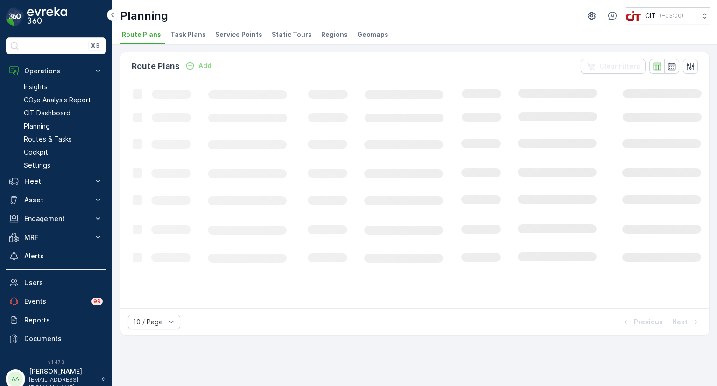
click at [240, 32] on span "Service Points" at bounding box center [238, 34] width 47 height 9
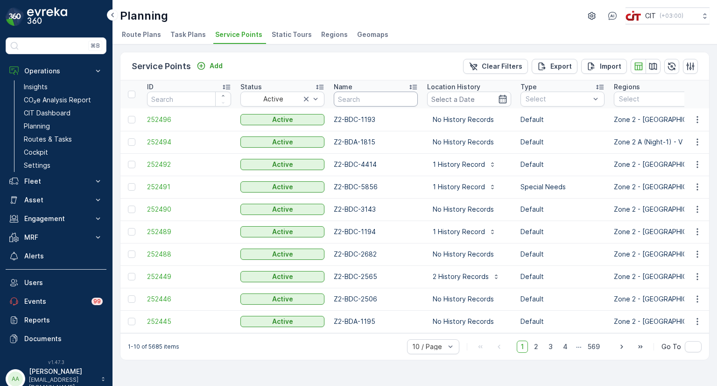
click at [384, 102] on input "text" at bounding box center [376, 98] width 84 height 15
type input "0060"
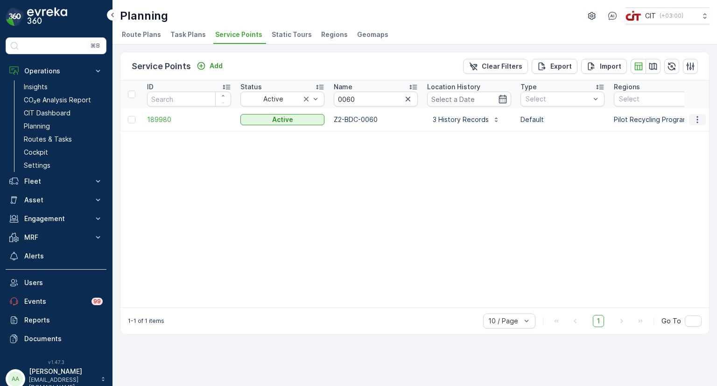
click at [698, 119] on icon "button" at bounding box center [697, 119] width 9 height 9
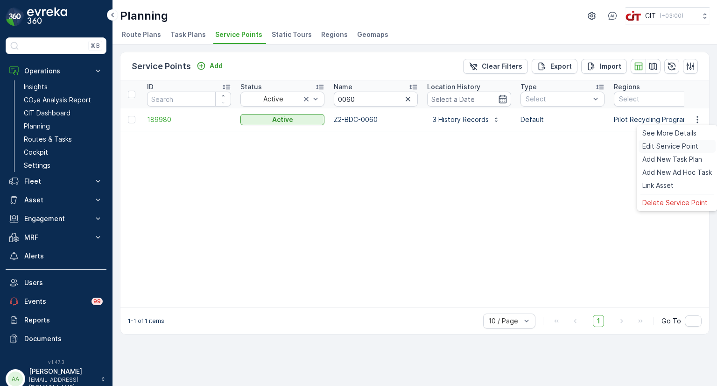
click at [674, 146] on span "Edit Service Point" at bounding box center [670, 145] width 56 height 9
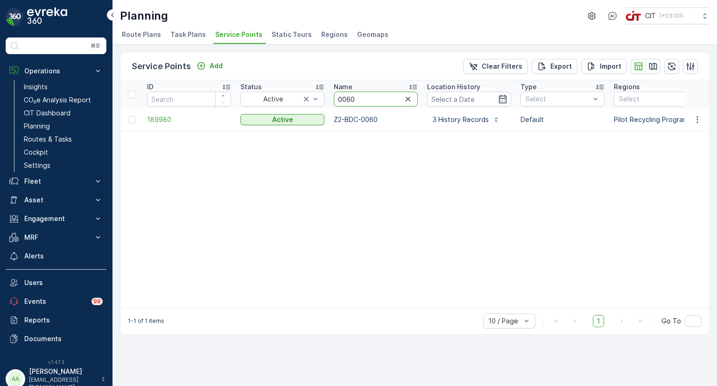
drag, startPoint x: 355, startPoint y: 97, endPoint x: 333, endPoint y: 97, distance: 21.9
click at [333, 97] on th "Name 0060" at bounding box center [375, 94] width 93 height 28
type input "2934"
drag, startPoint x: 351, startPoint y: 96, endPoint x: 330, endPoint y: 96, distance: 21.0
click at [330, 96] on th "Name 2934" at bounding box center [375, 94] width 93 height 28
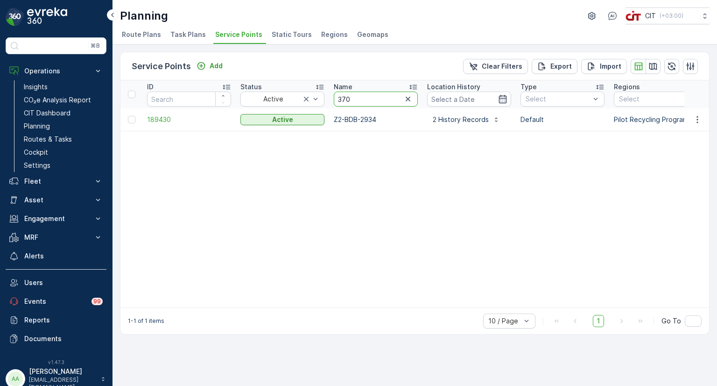
type input "3701"
click at [696, 120] on icon "button" at bounding box center [697, 119] width 9 height 9
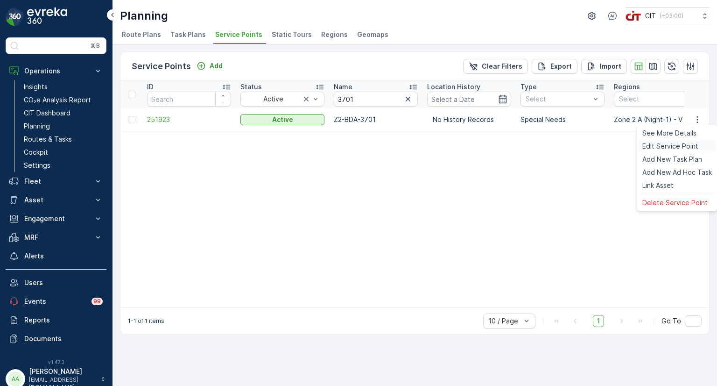
click at [678, 144] on span "Edit Service Point" at bounding box center [670, 145] width 56 height 9
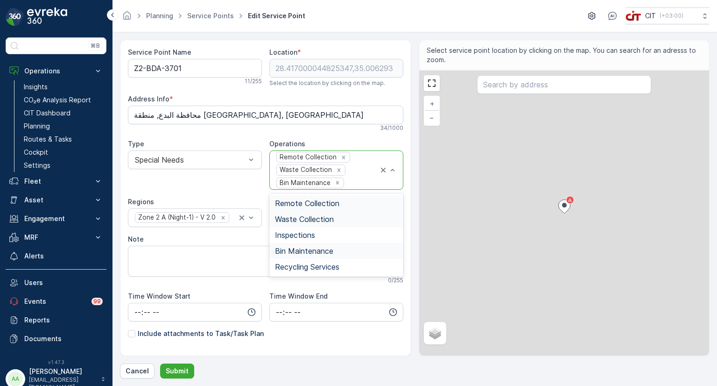
click at [353, 176] on div "Remote Collection Waste Collection Bin Maintenance" at bounding box center [326, 170] width 103 height 38
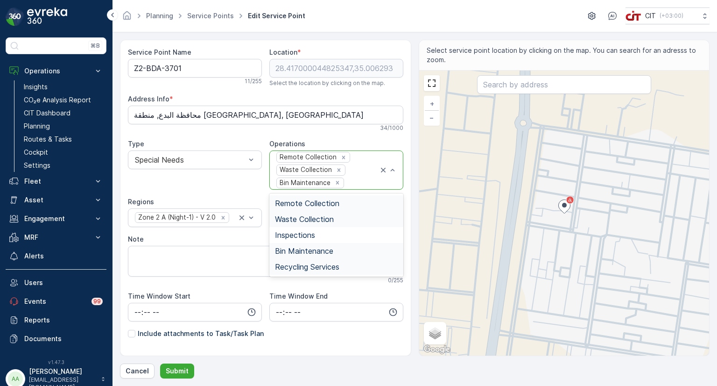
click at [290, 266] on span "Recycling Services" at bounding box center [307, 266] width 64 height 8
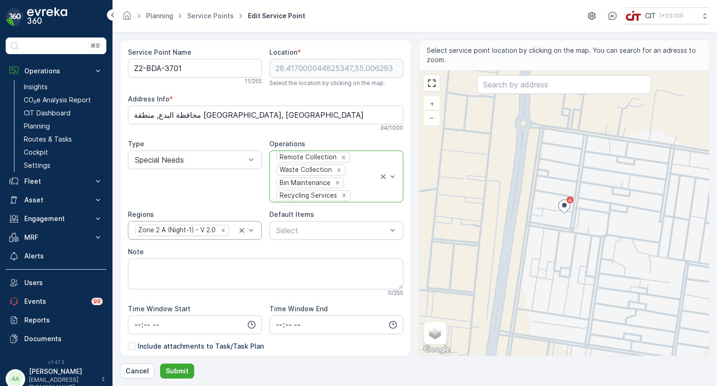
click at [232, 231] on div at bounding box center [233, 230] width 7 height 8
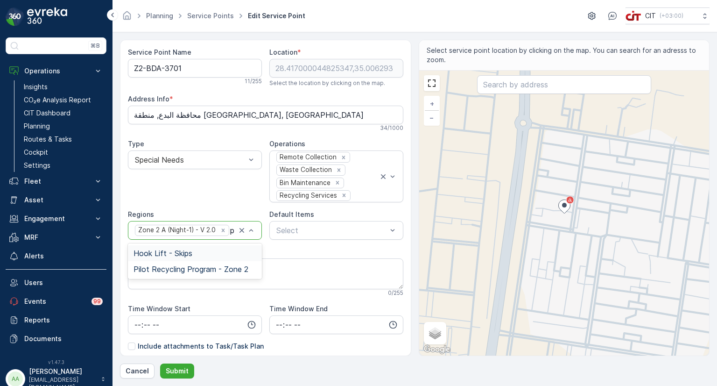
type input "pi"
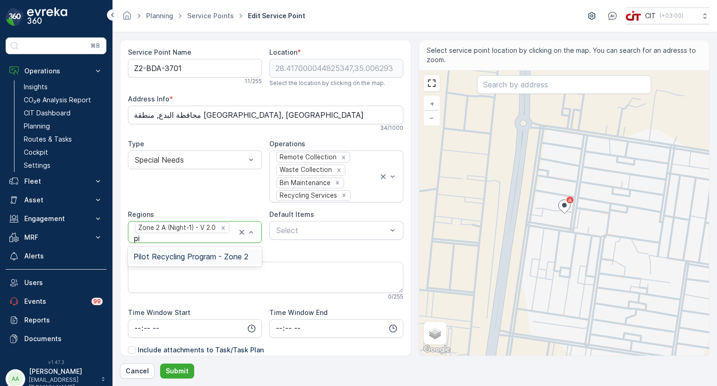
click at [190, 257] on span "Pilot Recycling Program - Zone 2" at bounding box center [191, 256] width 115 height 8
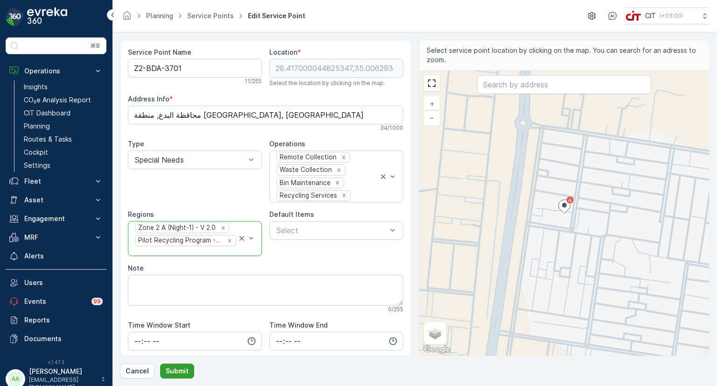
click at [177, 372] on p "Submit" at bounding box center [177, 370] width 23 height 9
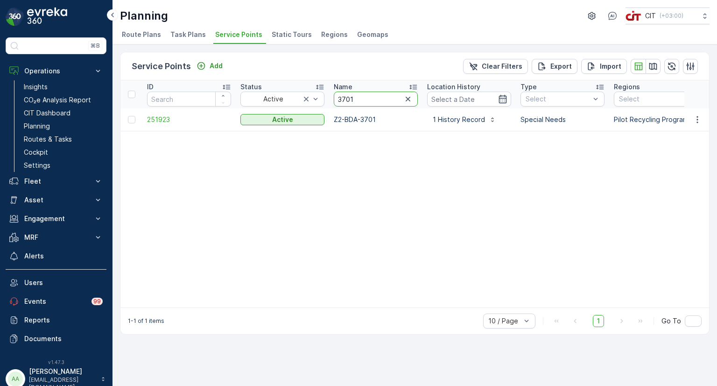
drag, startPoint x: 356, startPoint y: 98, endPoint x: 328, endPoint y: 99, distance: 28.5
type input "5848"
click at [698, 117] on icon "button" at bounding box center [697, 119] width 9 height 9
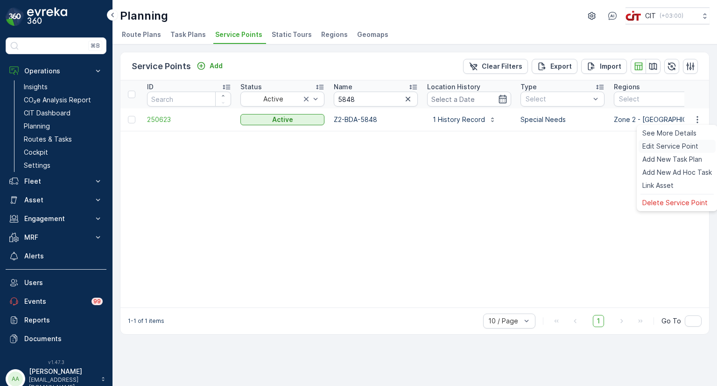
click at [677, 142] on span "Edit Service Point" at bounding box center [670, 145] width 56 height 9
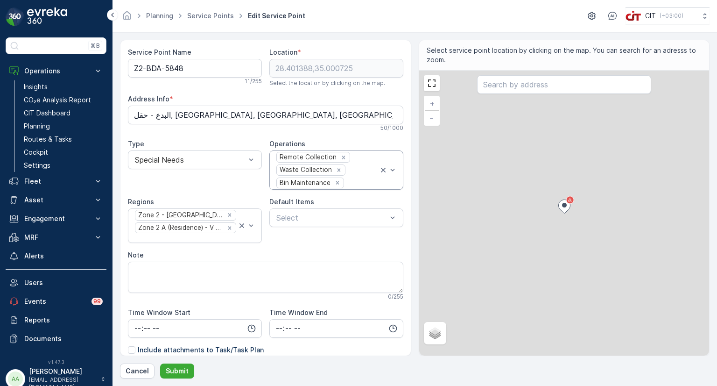
click at [354, 175] on div "Remote Collection Waste Collection Bin Maintenance" at bounding box center [326, 170] width 103 height 38
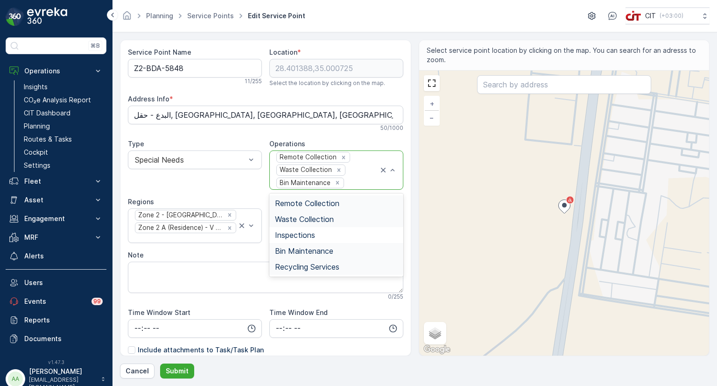
click at [293, 262] on span "Recycling Services" at bounding box center [307, 266] width 64 height 8
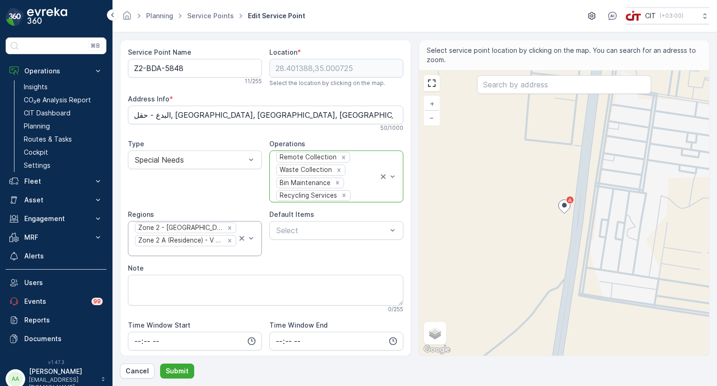
click at [222, 250] on div at bounding box center [185, 251] width 103 height 8
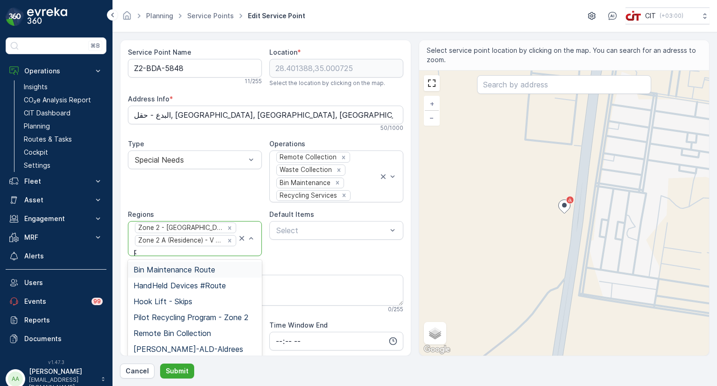
type input "pi"
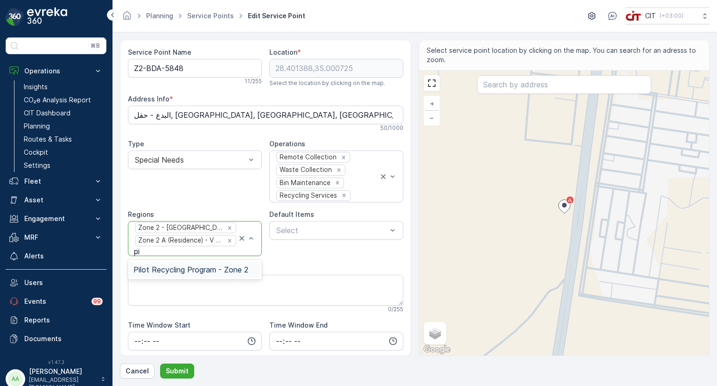
click at [213, 265] on span "Pilot Recycling Program - Zone 2" at bounding box center [191, 269] width 115 height 8
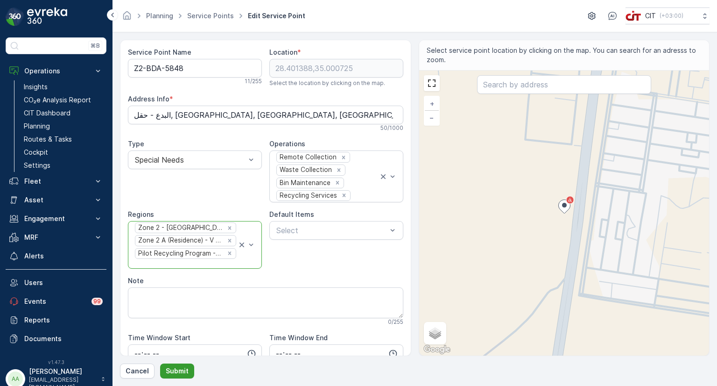
click at [177, 368] on p "Submit" at bounding box center [177, 370] width 23 height 9
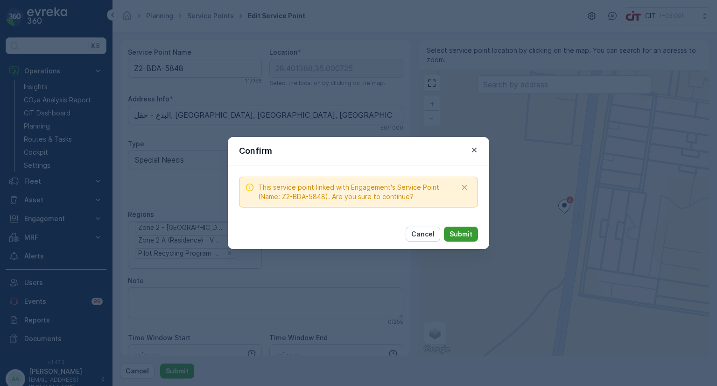
click at [468, 235] on p "Submit" at bounding box center [461, 233] width 23 height 9
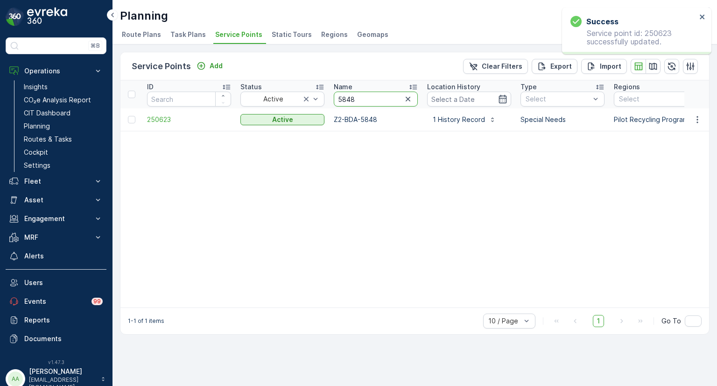
drag, startPoint x: 348, startPoint y: 99, endPoint x: 332, endPoint y: 101, distance: 16.4
click at [332, 101] on th "Name 5848" at bounding box center [375, 94] width 93 height 28
type input "5961"
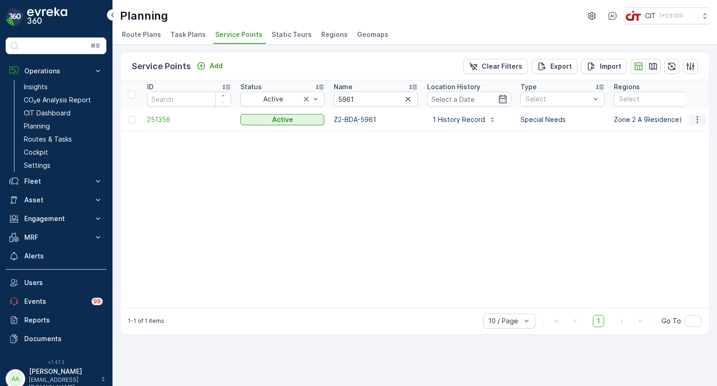
click at [696, 118] on icon "button" at bounding box center [697, 119] width 9 height 9
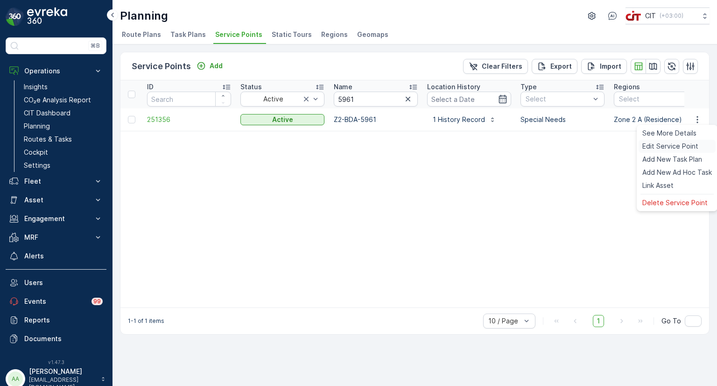
click at [669, 145] on span "Edit Service Point" at bounding box center [670, 145] width 56 height 9
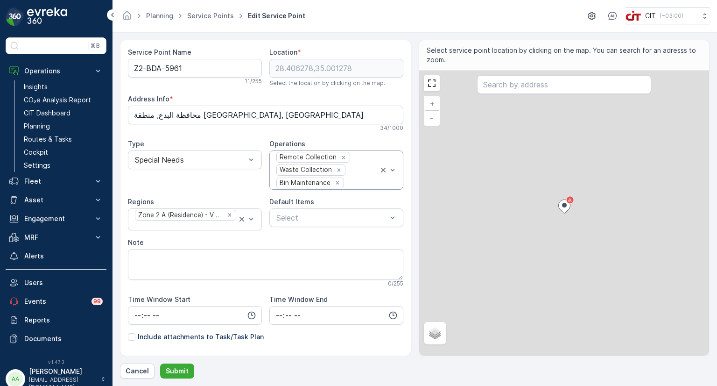
click at [355, 175] on div "Remote Collection Waste Collection Bin Maintenance" at bounding box center [326, 170] width 103 height 38
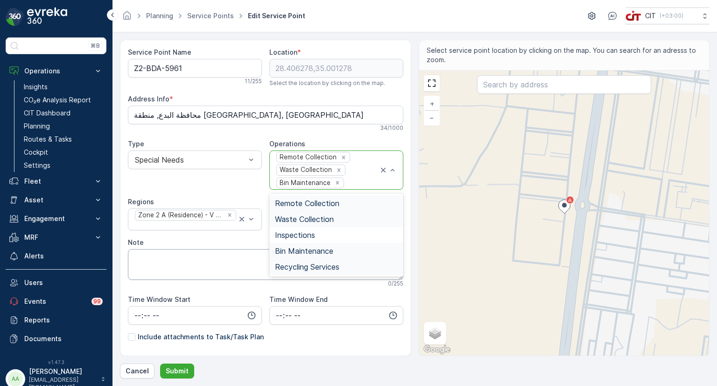
click at [301, 264] on span "Recycling Services" at bounding box center [307, 266] width 64 height 8
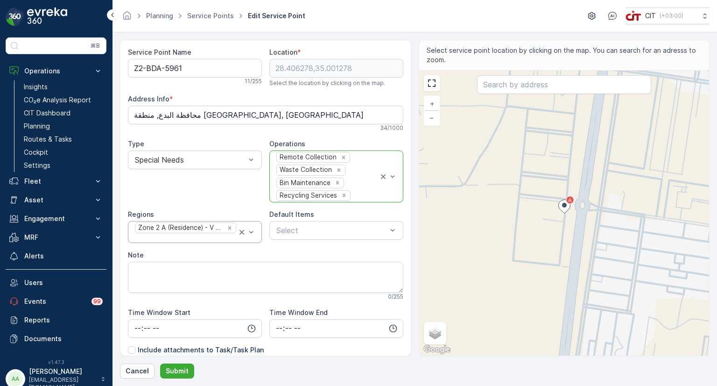
click at [213, 234] on div at bounding box center [185, 238] width 103 height 8
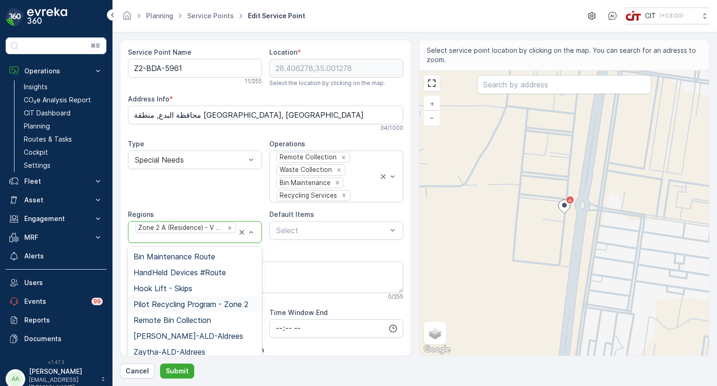
click at [163, 305] on span "Pilot Recycling Program - Zone 2" at bounding box center [191, 304] width 115 height 8
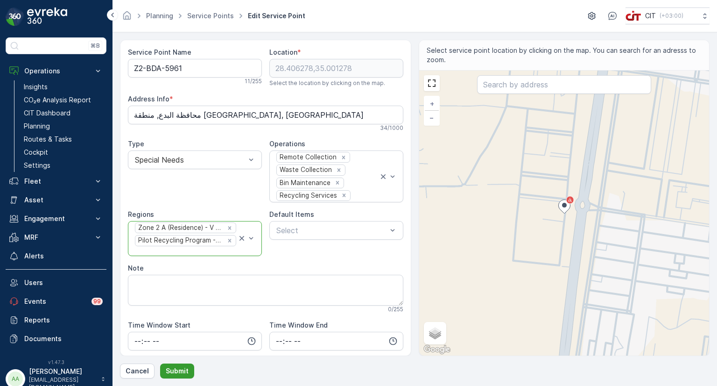
click at [177, 370] on p "Submit" at bounding box center [177, 370] width 23 height 9
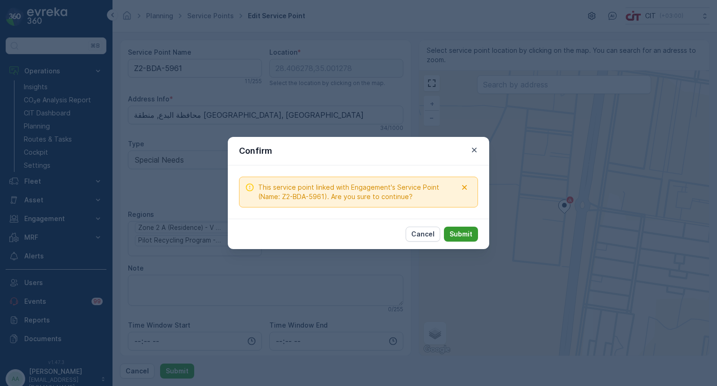
click at [456, 234] on p "Submit" at bounding box center [461, 233] width 23 height 9
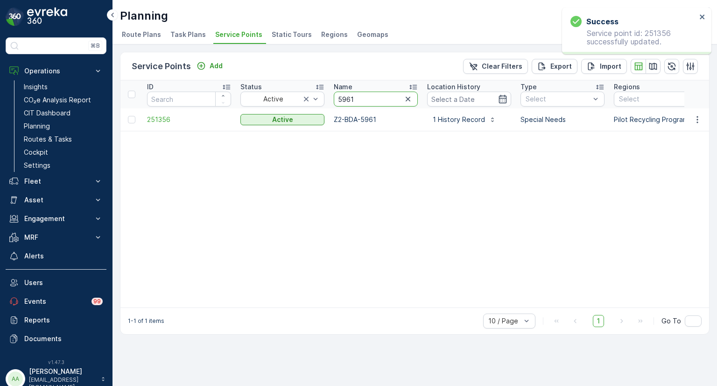
drag, startPoint x: 360, startPoint y: 99, endPoint x: 330, endPoint y: 102, distance: 30.9
click at [330, 102] on th "Name 5961" at bounding box center [375, 94] width 93 height 28
type input "2351"
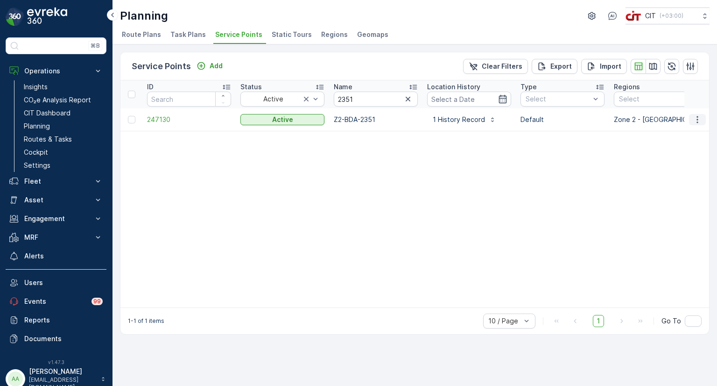
click at [701, 118] on icon "button" at bounding box center [697, 119] width 9 height 9
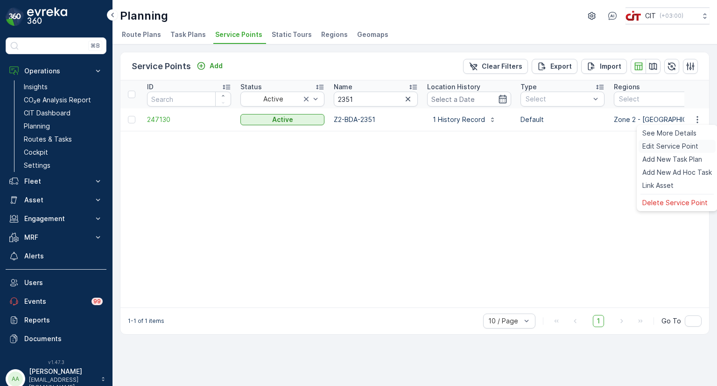
click at [661, 145] on span "Edit Service Point" at bounding box center [670, 145] width 56 height 9
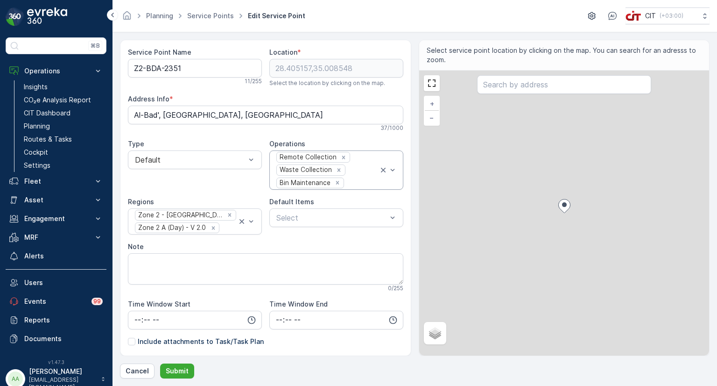
click at [348, 176] on div "Remote Collection Waste Collection Bin Maintenance" at bounding box center [326, 170] width 103 height 38
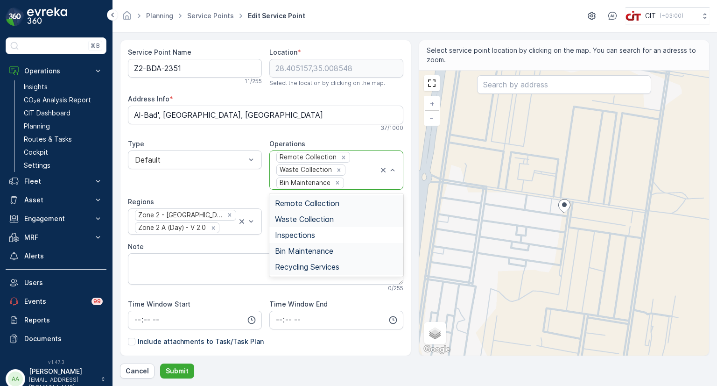
click at [297, 267] on span "Recycling Services" at bounding box center [307, 266] width 64 height 8
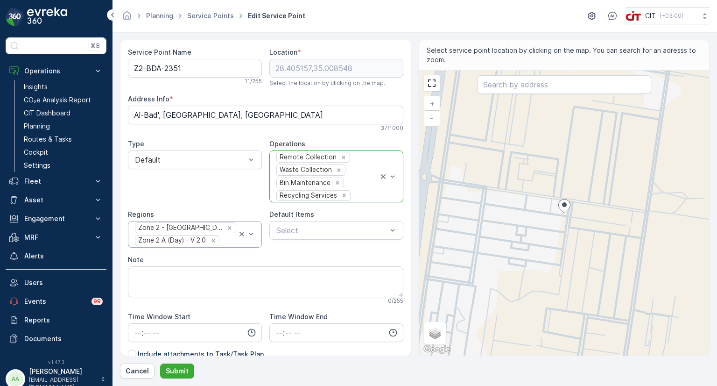
click at [224, 238] on div at bounding box center [228, 240] width 17 height 8
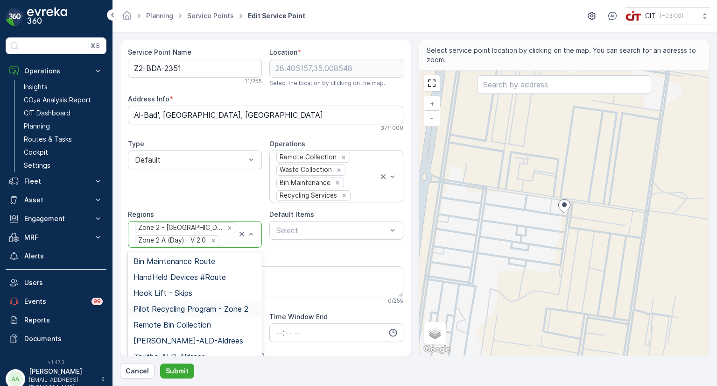
click at [168, 309] on span "Pilot Recycling Program - Zone 2" at bounding box center [191, 308] width 115 height 8
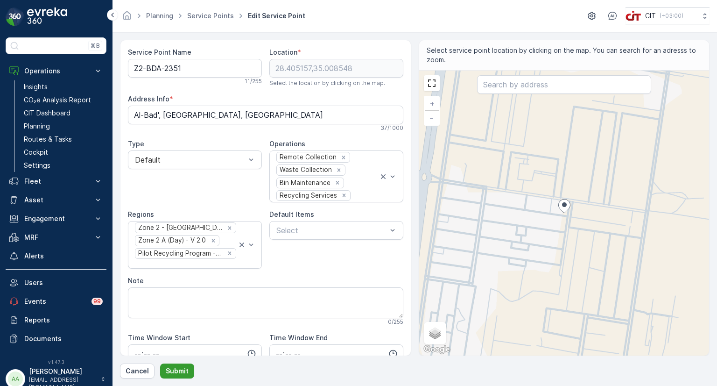
click at [171, 368] on p "Submit" at bounding box center [177, 370] width 23 height 9
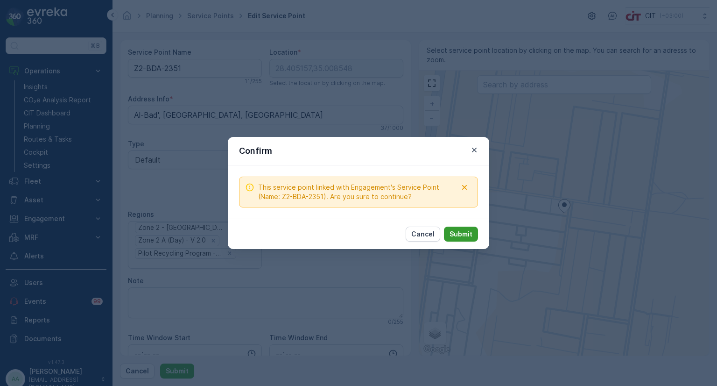
click at [455, 236] on p "Submit" at bounding box center [461, 233] width 23 height 9
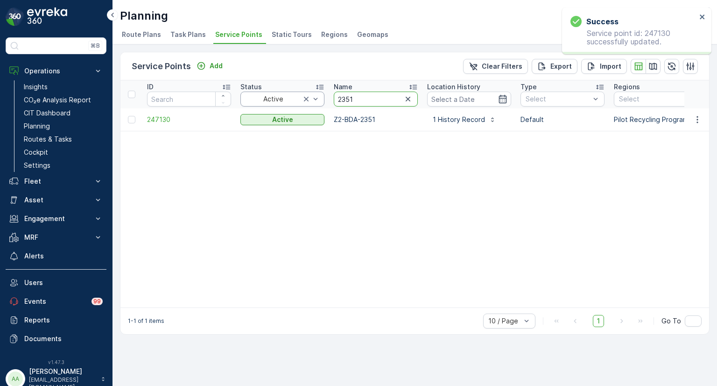
drag, startPoint x: 360, startPoint y: 101, endPoint x: 324, endPoint y: 101, distance: 36.9
type input "1654"
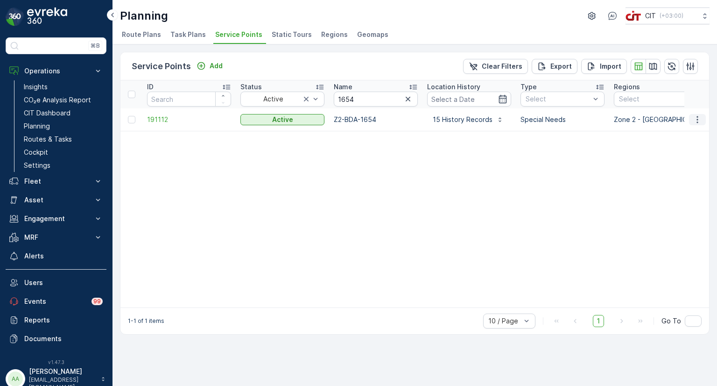
click at [698, 117] on icon "button" at bounding box center [697, 119] width 9 height 9
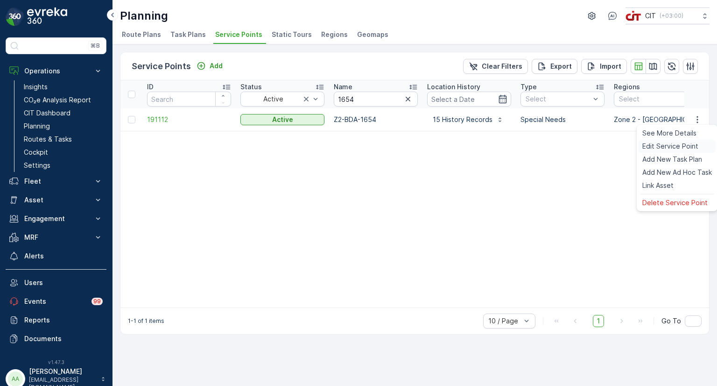
click at [675, 144] on span "Edit Service Point" at bounding box center [670, 145] width 56 height 9
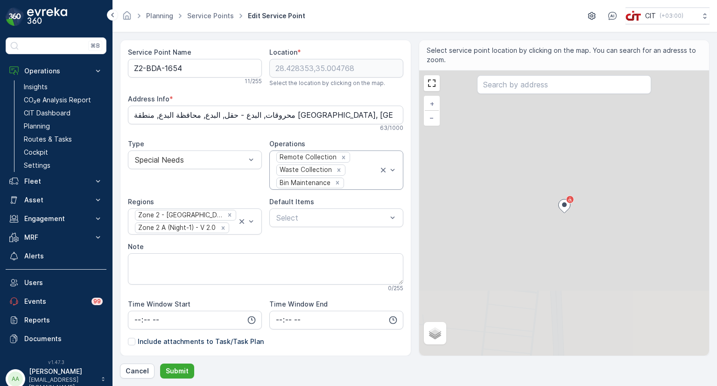
click at [351, 180] on div at bounding box center [362, 182] width 34 height 8
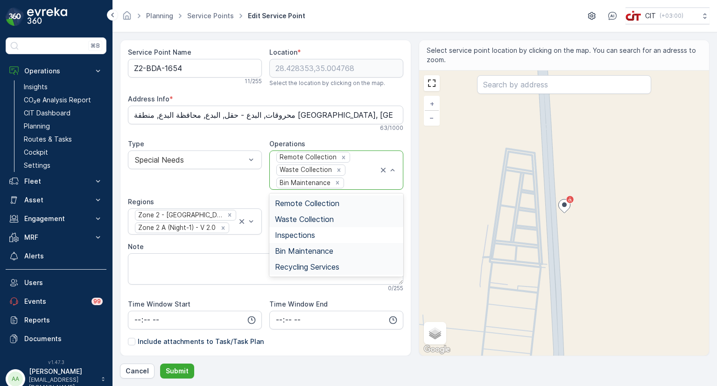
click at [303, 267] on span "Recycling Services" at bounding box center [307, 266] width 64 height 8
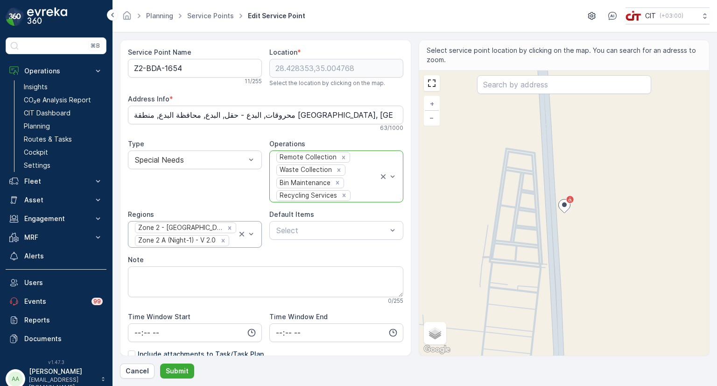
click at [232, 239] on input "text" at bounding box center [231, 240] width 2 height 8
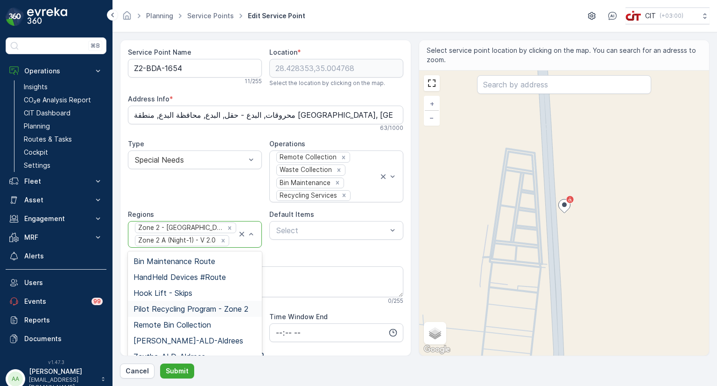
click at [196, 309] on span "Pilot Recycling Program - Zone 2" at bounding box center [191, 308] width 115 height 8
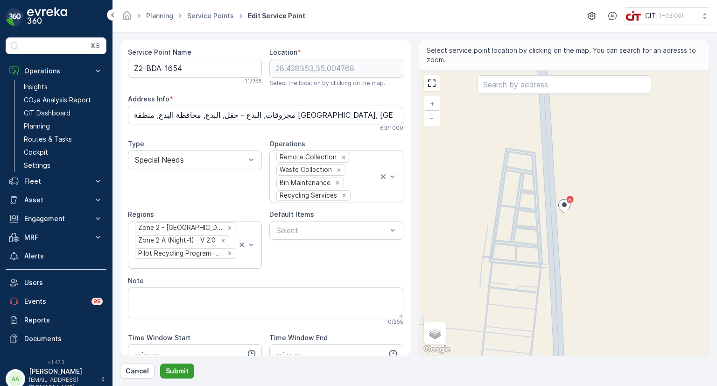
click at [171, 374] on p "Submit" at bounding box center [177, 370] width 23 height 9
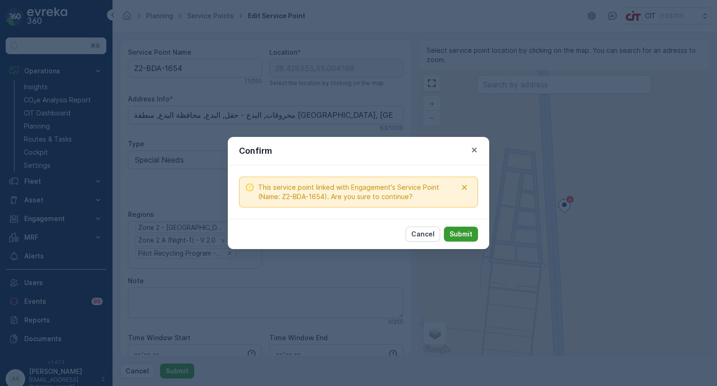
click at [457, 229] on p "Submit" at bounding box center [461, 233] width 23 height 9
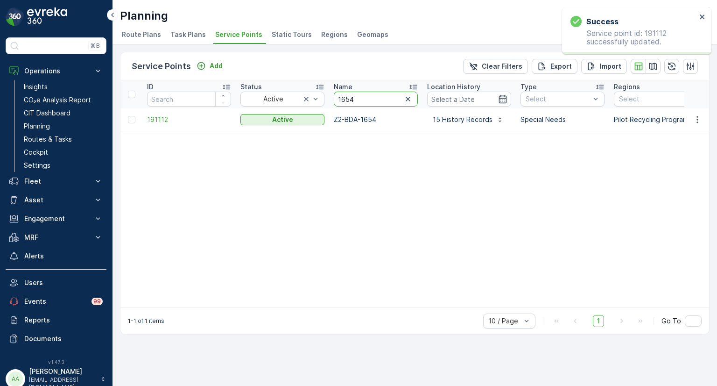
drag, startPoint x: 350, startPoint y: 99, endPoint x: 327, endPoint y: 98, distance: 23.4
type input "1618"
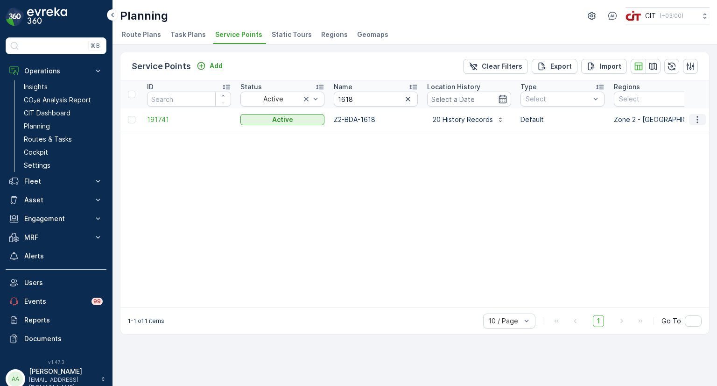
click at [700, 120] on icon "button" at bounding box center [697, 119] width 9 height 9
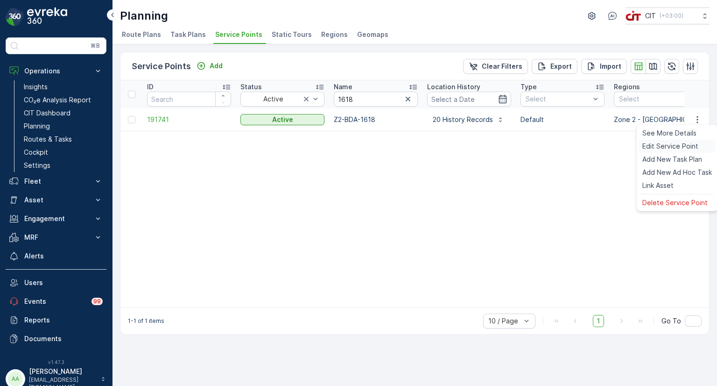
click at [676, 140] on div "Edit Service Point" at bounding box center [677, 146] width 77 height 13
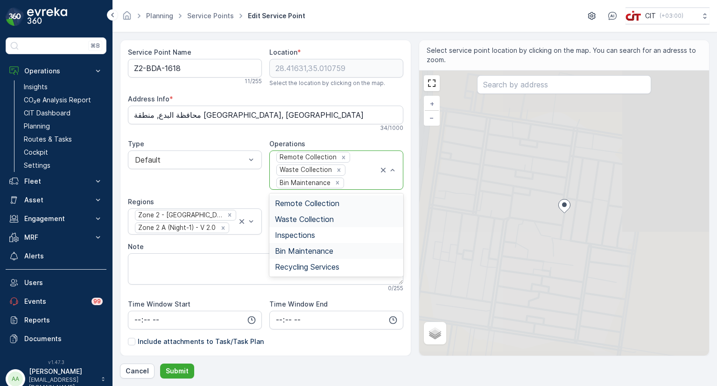
click at [357, 176] on div "Remote Collection Waste Collection Bin Maintenance" at bounding box center [326, 170] width 103 height 38
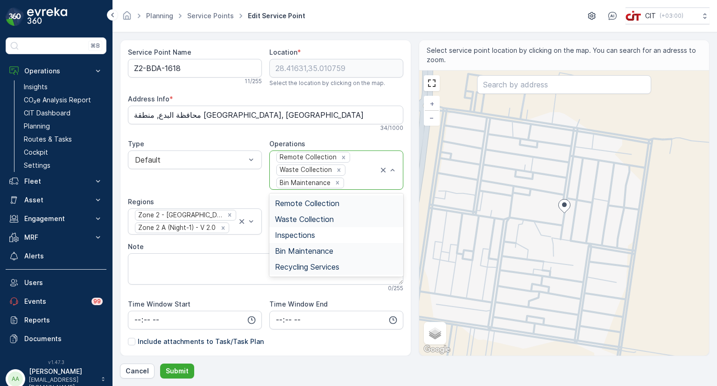
click at [295, 267] on span "Recycling Services" at bounding box center [307, 266] width 64 height 8
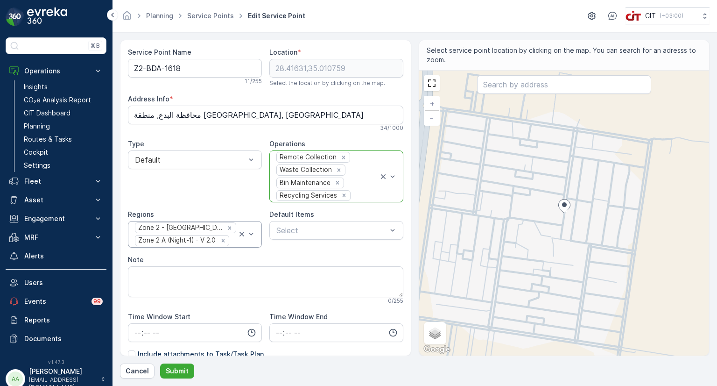
click at [233, 238] on div at bounding box center [233, 240] width 7 height 8
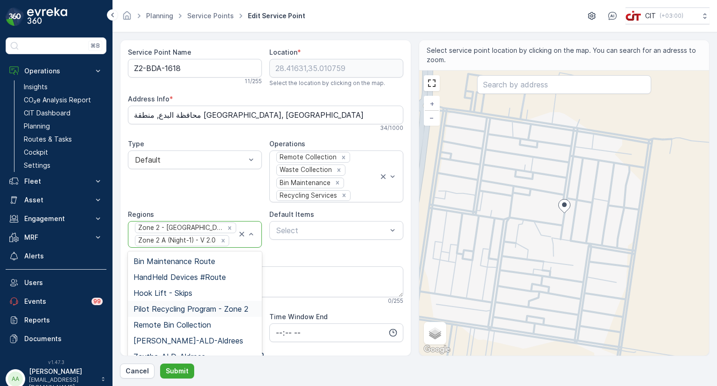
click at [161, 304] on span "Pilot Recycling Program - Zone 2" at bounding box center [191, 308] width 115 height 8
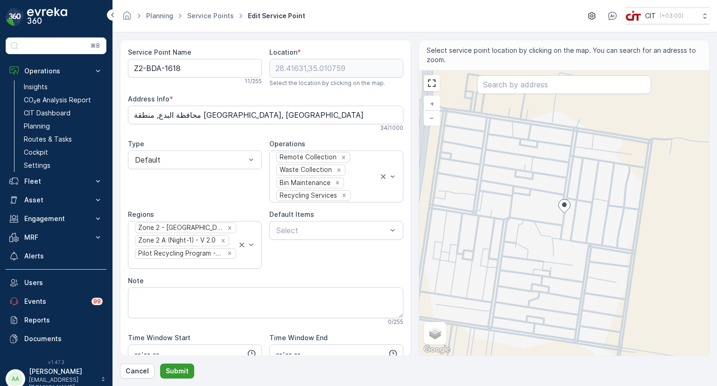
click at [175, 372] on p "Submit" at bounding box center [177, 370] width 23 height 9
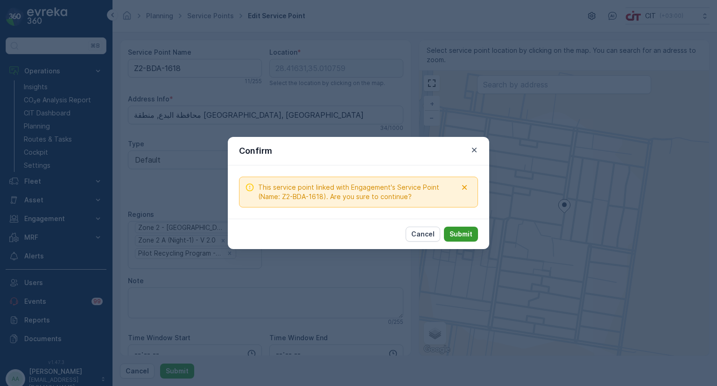
click at [461, 233] on p "Submit" at bounding box center [461, 233] width 23 height 9
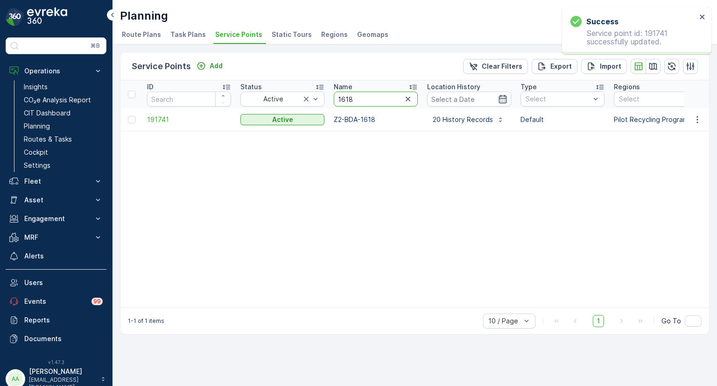
drag, startPoint x: 356, startPoint y: 95, endPoint x: 326, endPoint y: 97, distance: 30.4
type input "1123"
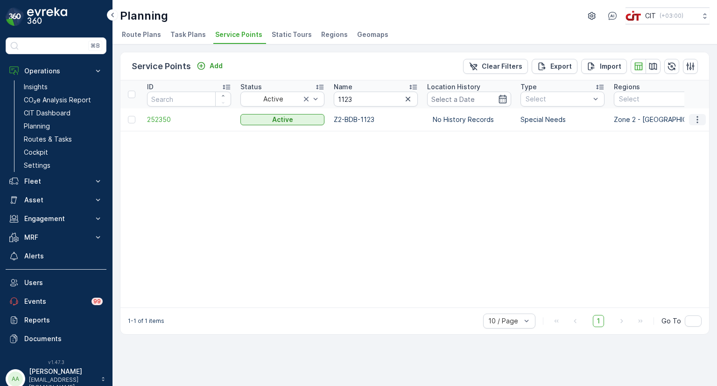
click at [699, 120] on icon "button" at bounding box center [697, 119] width 9 height 9
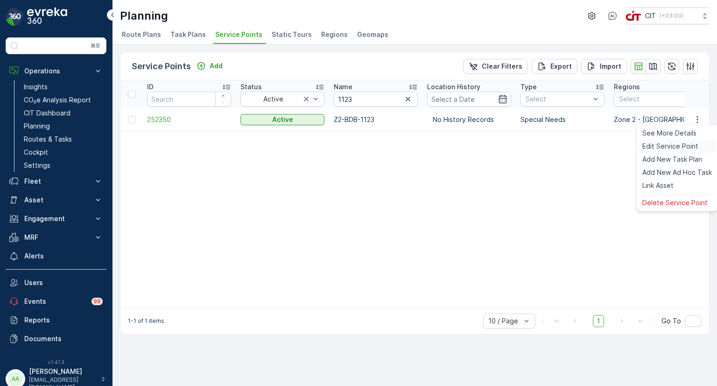
click at [668, 144] on span "Edit Service Point" at bounding box center [670, 145] width 56 height 9
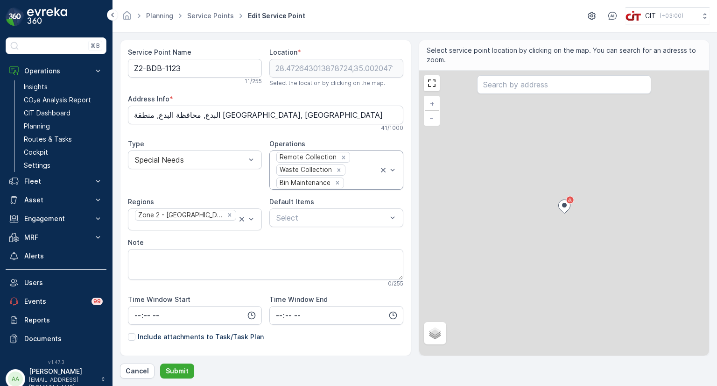
click at [358, 181] on div at bounding box center [362, 182] width 34 height 8
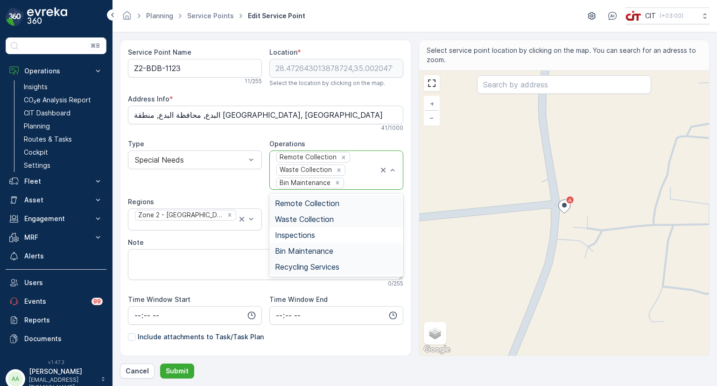
click at [299, 262] on span "Recycling Services" at bounding box center [307, 266] width 64 height 8
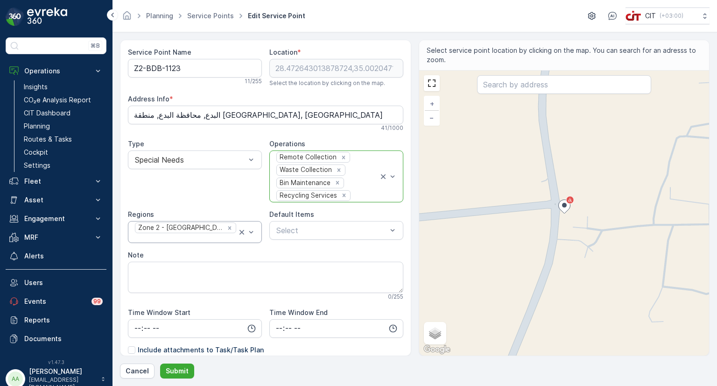
click at [232, 234] on div at bounding box center [185, 238] width 103 height 8
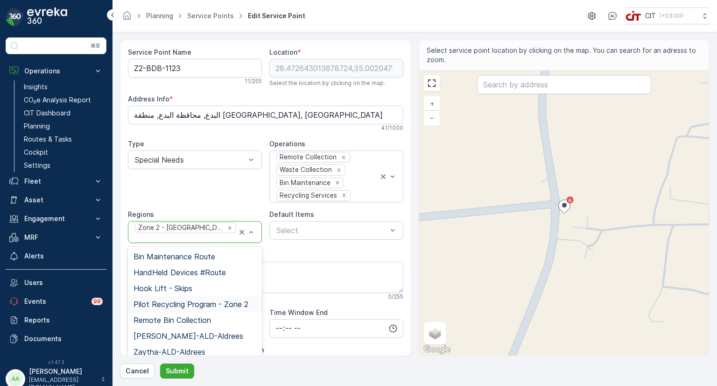
click at [186, 300] on span "Pilot Recycling Program - Zone 2" at bounding box center [191, 304] width 115 height 8
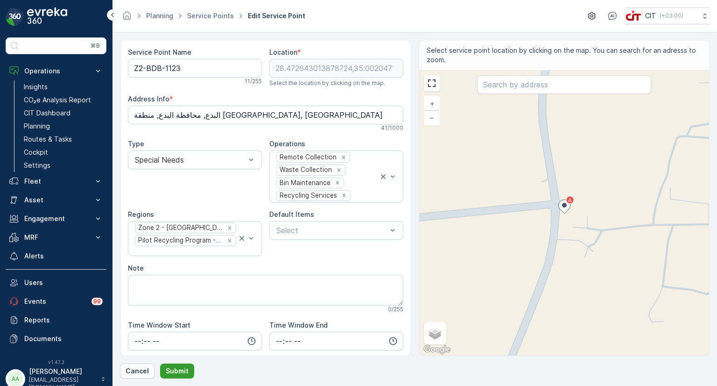
click at [173, 373] on p "Submit" at bounding box center [177, 370] width 23 height 9
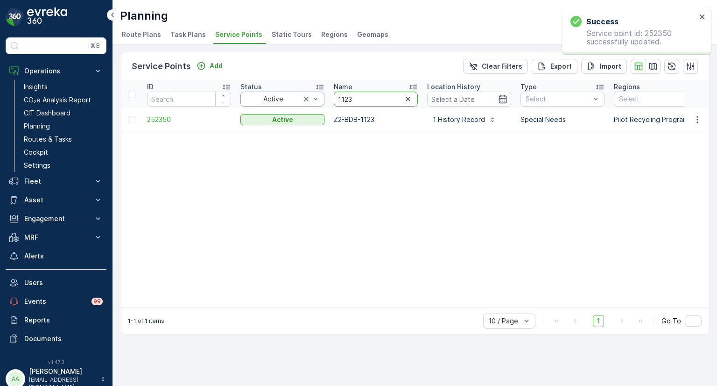
drag, startPoint x: 359, startPoint y: 98, endPoint x: 321, endPoint y: 95, distance: 37.9
type input "0073"
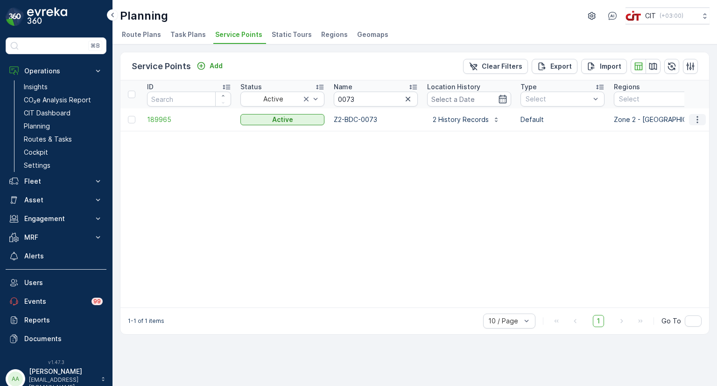
click at [700, 120] on icon "button" at bounding box center [697, 119] width 9 height 9
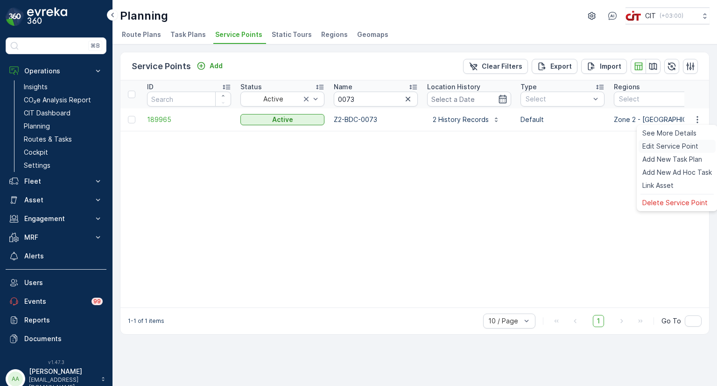
click at [673, 142] on span "Edit Service Point" at bounding box center [670, 145] width 56 height 9
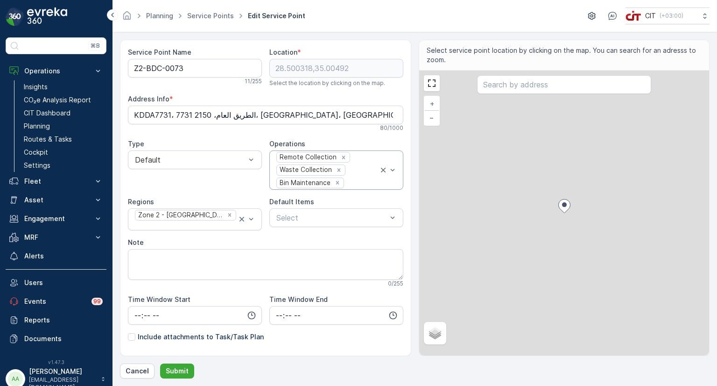
click at [348, 178] on div at bounding box center [362, 182] width 34 height 8
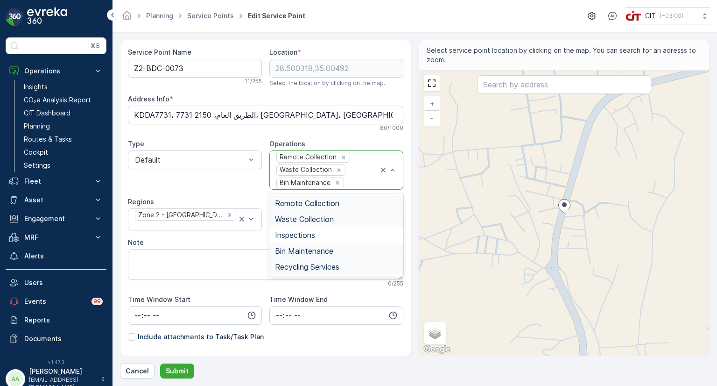
click at [288, 262] on span "Recycling Services" at bounding box center [307, 266] width 64 height 8
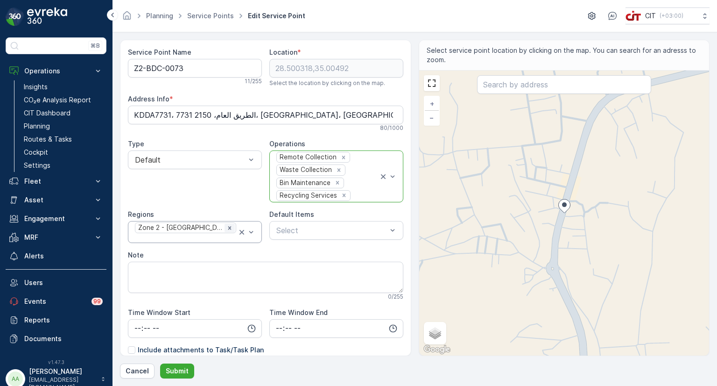
click at [225, 232] on div "Remove Zone 2 - ALBADA-Area C" at bounding box center [230, 228] width 10 height 8
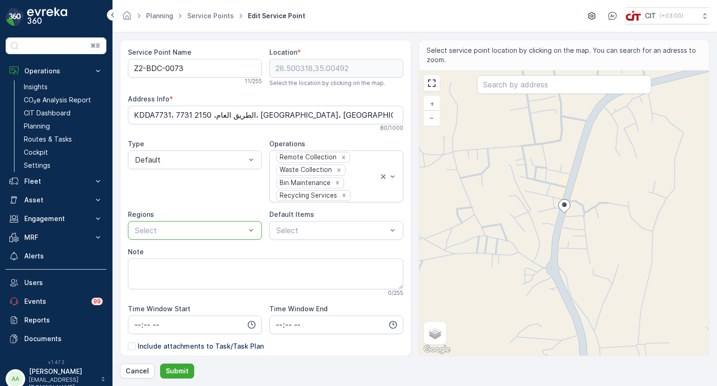
click at [216, 227] on div at bounding box center [190, 230] width 113 height 8
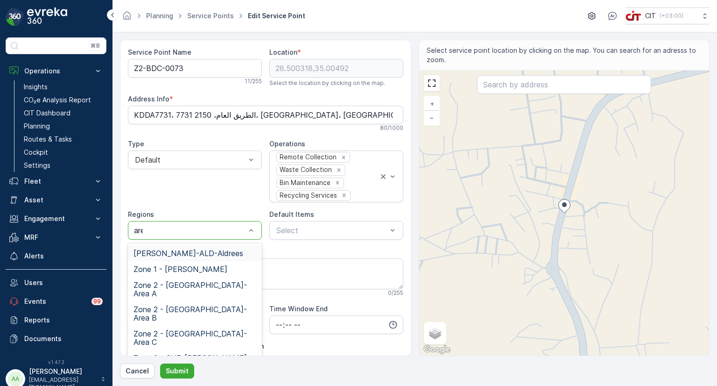
type input "area"
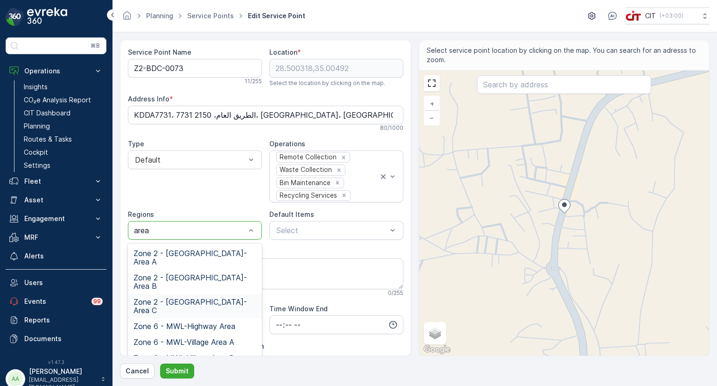
click at [207, 297] on span "Zone 2 - [GEOGRAPHIC_DATA]-Area C" at bounding box center [195, 305] width 123 height 17
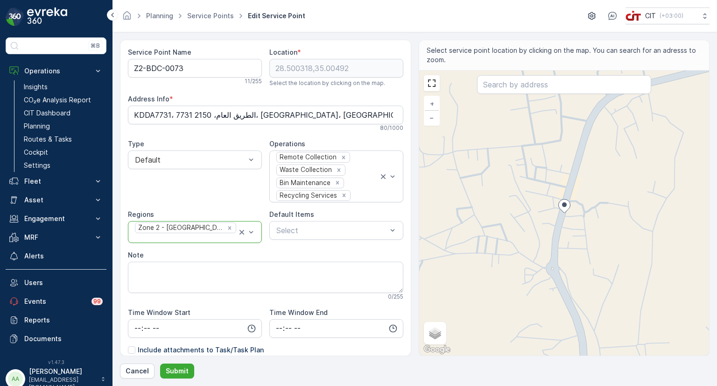
click at [230, 233] on div "Zone 2 - [GEOGRAPHIC_DATA]-Area C" at bounding box center [185, 231] width 103 height 21
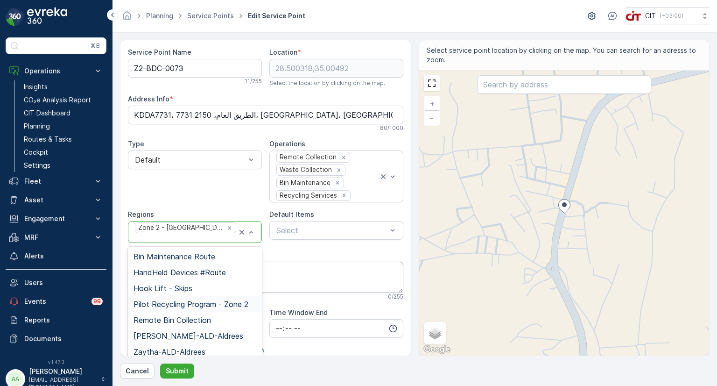
click at [180, 301] on span "Pilot Recycling Program - Zone 2" at bounding box center [191, 304] width 115 height 8
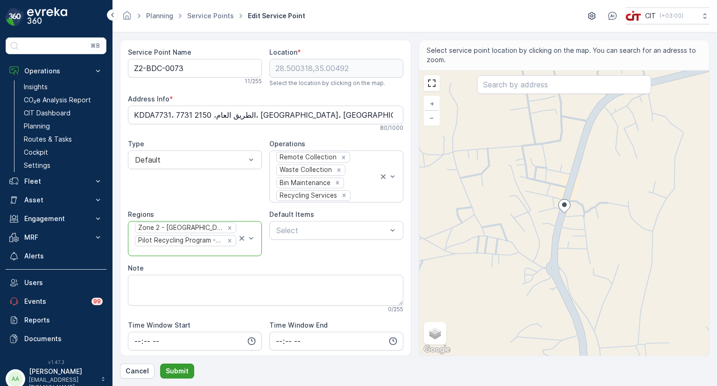
click at [173, 370] on p "Submit" at bounding box center [177, 370] width 23 height 9
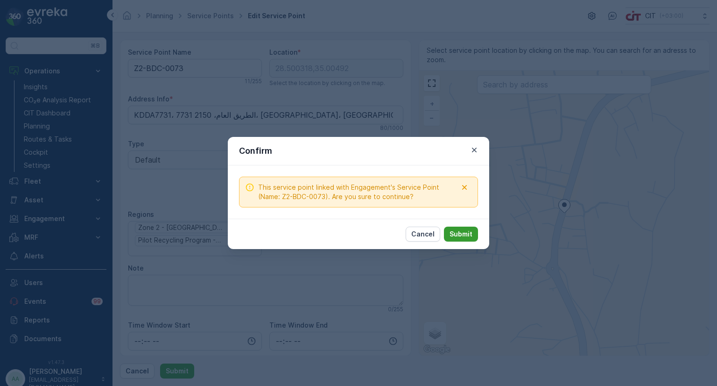
click at [463, 232] on p "Submit" at bounding box center [461, 233] width 23 height 9
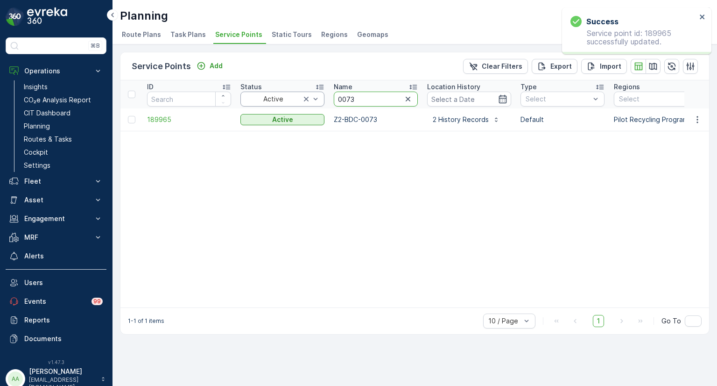
drag, startPoint x: 364, startPoint y: 99, endPoint x: 319, endPoint y: 98, distance: 45.3
type input "0135"
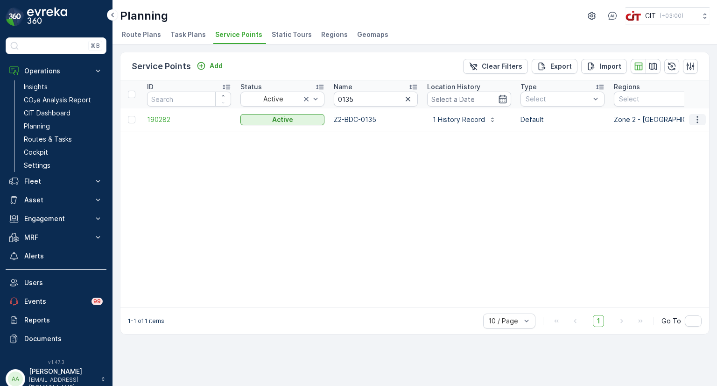
click at [698, 123] on icon "button" at bounding box center [697, 119] width 9 height 9
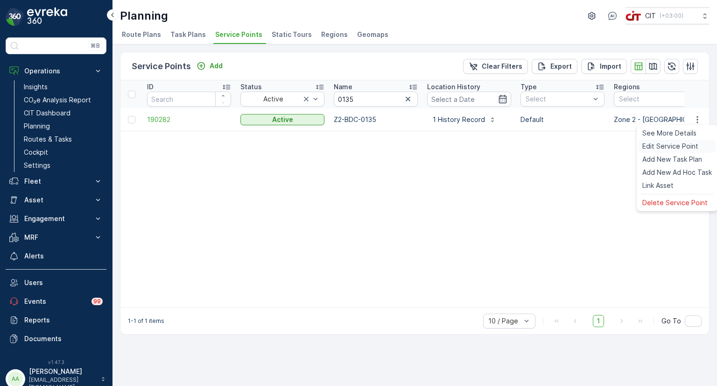
click at [658, 147] on span "Edit Service Point" at bounding box center [670, 145] width 56 height 9
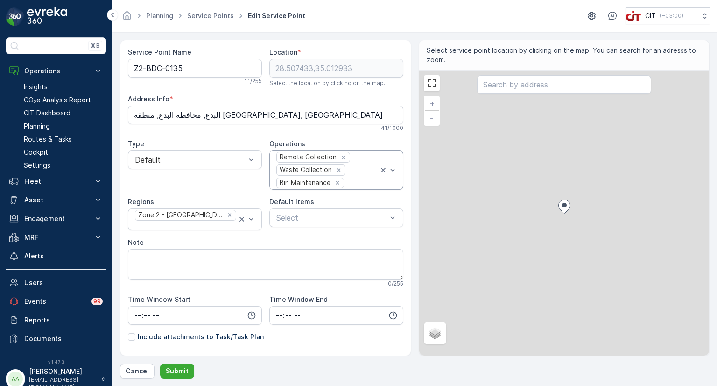
click at [353, 184] on div at bounding box center [362, 182] width 34 height 8
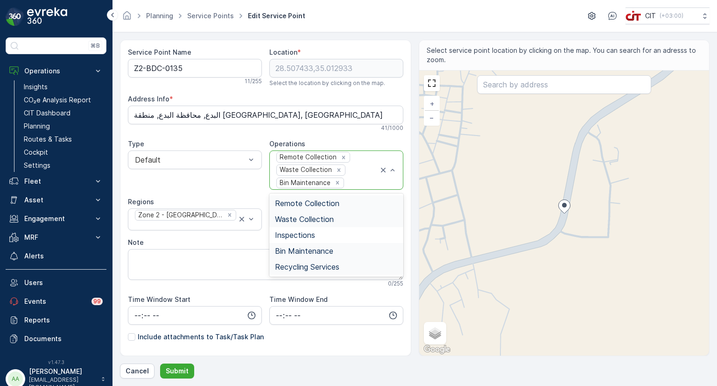
click at [300, 264] on span "Recycling Services" at bounding box center [307, 266] width 64 height 8
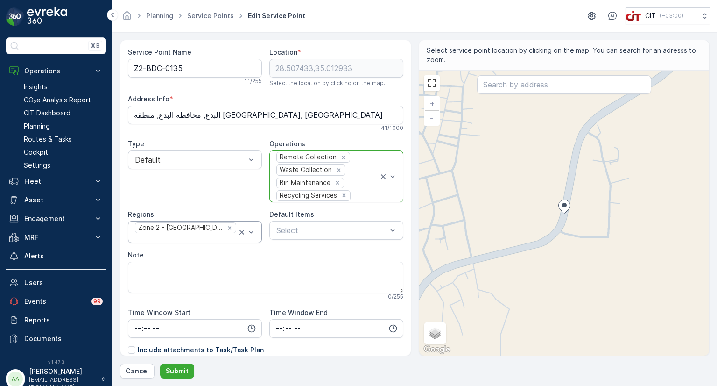
click at [136, 234] on input "text" at bounding box center [135, 238] width 2 height 8
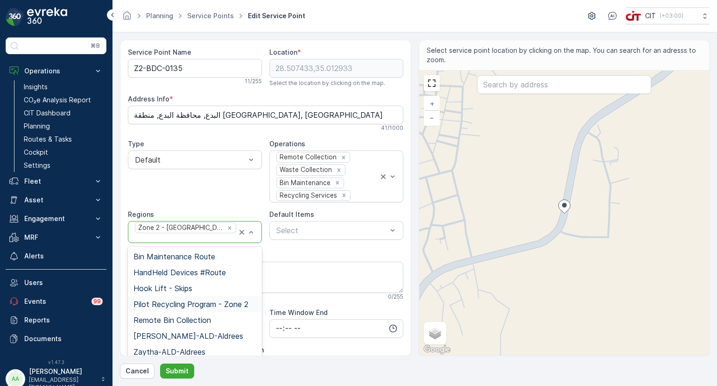
click at [162, 302] on span "Pilot Recycling Program - Zone 2" at bounding box center [191, 304] width 115 height 8
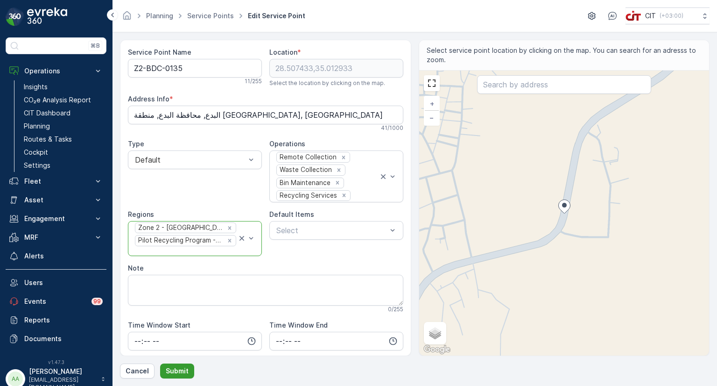
click at [182, 370] on p "Submit" at bounding box center [177, 370] width 23 height 9
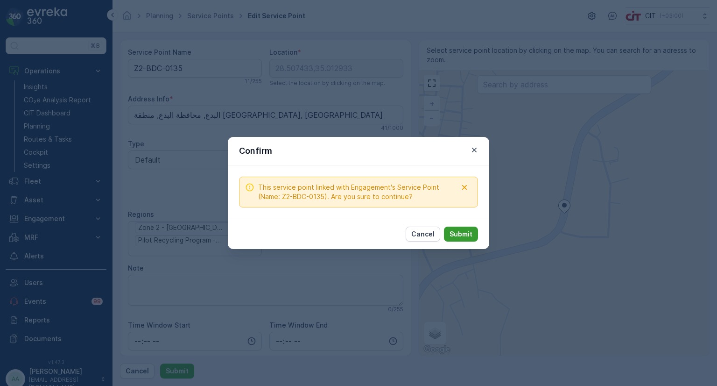
click at [465, 236] on p "Submit" at bounding box center [461, 233] width 23 height 9
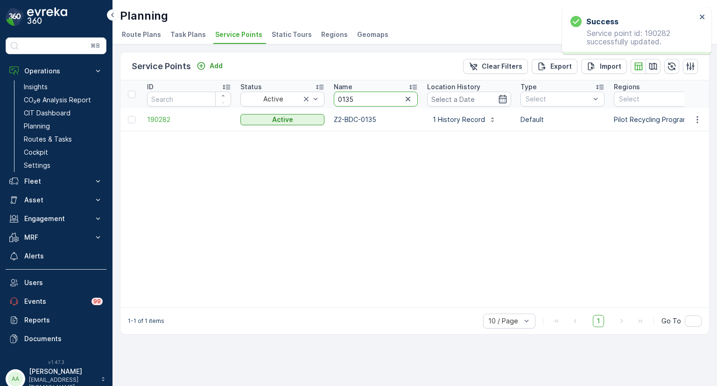
drag, startPoint x: 360, startPoint y: 101, endPoint x: 334, endPoint y: 103, distance: 26.2
click at [334, 103] on input "0135" at bounding box center [376, 98] width 84 height 15
type input "0302"
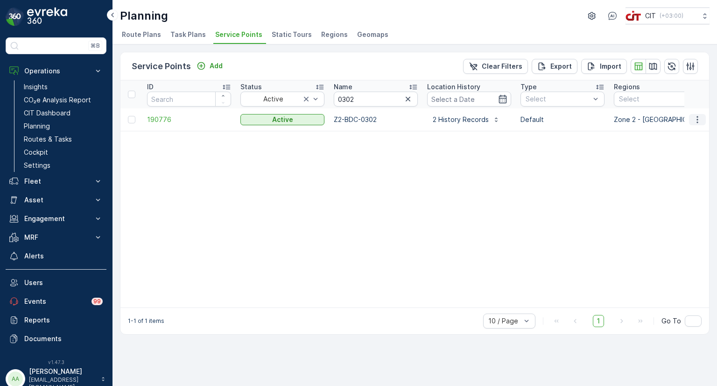
click at [699, 119] on icon "button" at bounding box center [697, 119] width 9 height 9
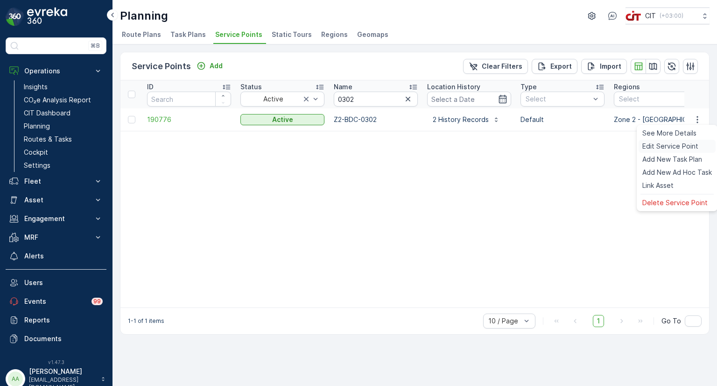
click at [665, 147] on span "Edit Service Point" at bounding box center [670, 145] width 56 height 9
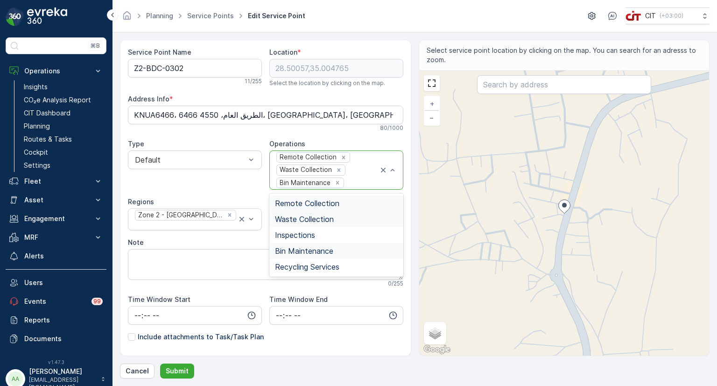
click at [352, 176] on div "Remote Collection Waste Collection Bin Maintenance" at bounding box center [326, 170] width 103 height 38
click at [312, 264] on span "Recycling Services" at bounding box center [307, 266] width 64 height 8
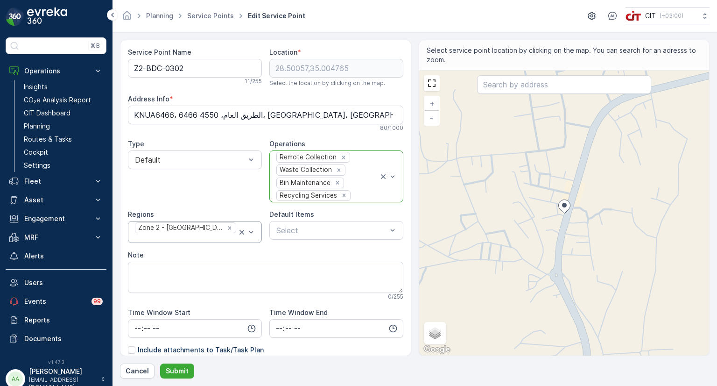
click at [136, 234] on input "text" at bounding box center [135, 238] width 2 height 8
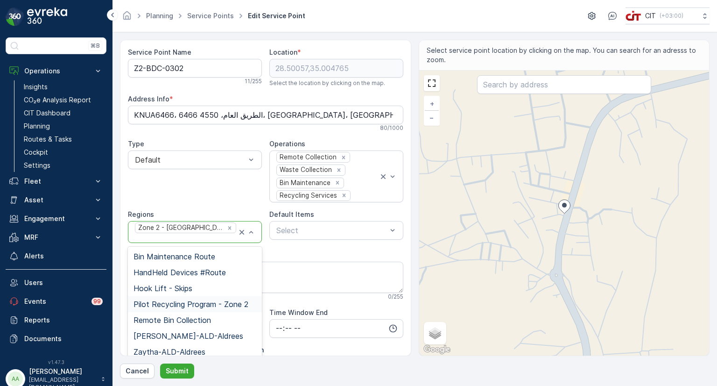
click at [166, 300] on span "Pilot Recycling Program - Zone 2" at bounding box center [191, 304] width 115 height 8
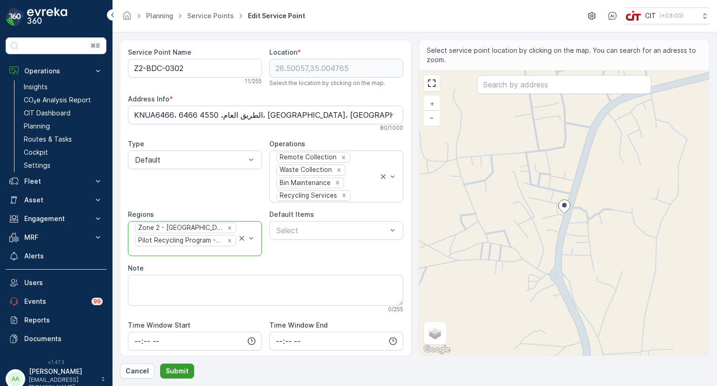
click at [179, 372] on p "Submit" at bounding box center [177, 370] width 23 height 9
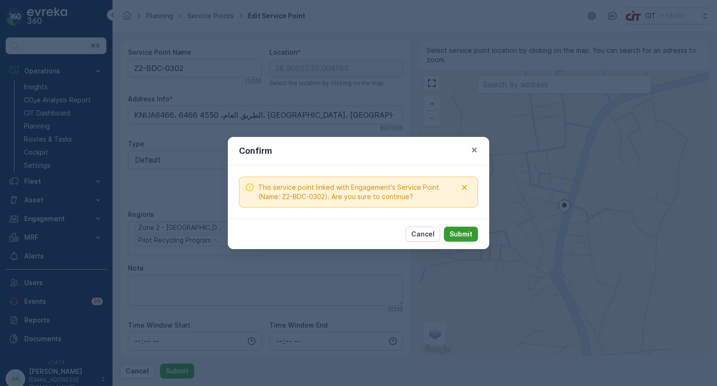
click at [472, 238] on button "Submit" at bounding box center [461, 233] width 34 height 15
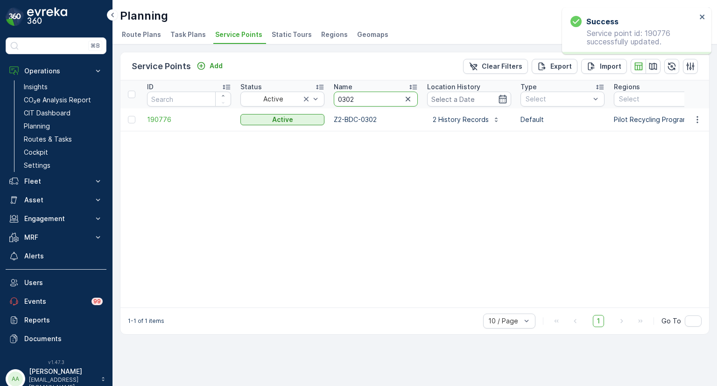
drag, startPoint x: 356, startPoint y: 99, endPoint x: 333, endPoint y: 100, distance: 22.9
click at [334, 100] on input "0302" at bounding box center [376, 98] width 84 height 15
type input "0430"
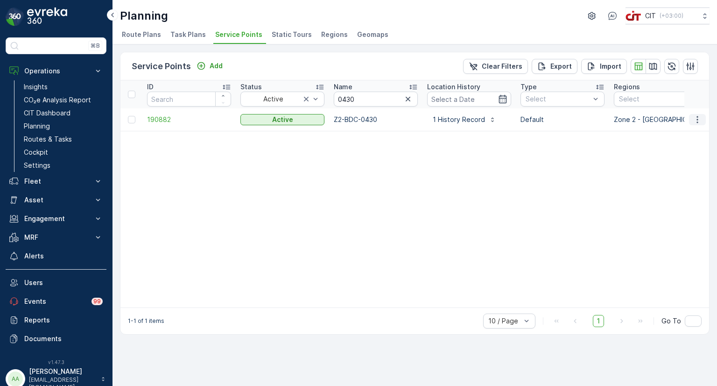
click at [702, 118] on icon "button" at bounding box center [697, 119] width 9 height 9
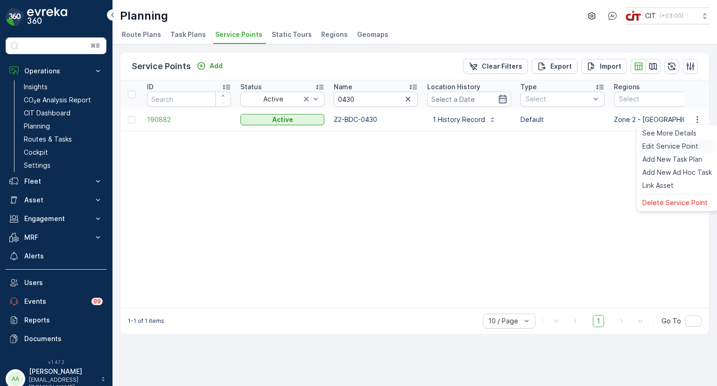
click at [669, 144] on span "Edit Service Point" at bounding box center [670, 145] width 56 height 9
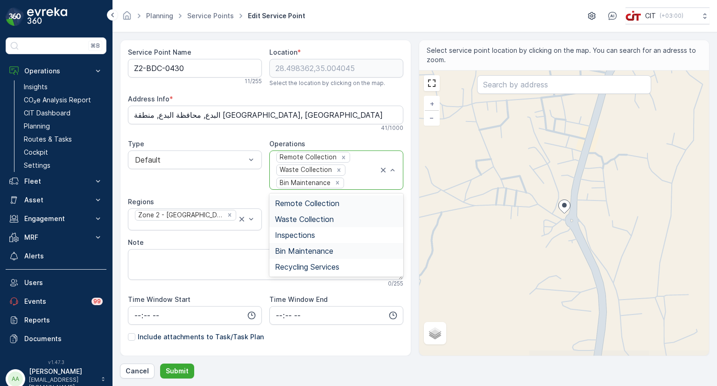
click at [354, 178] on div at bounding box center [362, 182] width 34 height 8
click at [289, 263] on span "Recycling Services" at bounding box center [307, 266] width 64 height 8
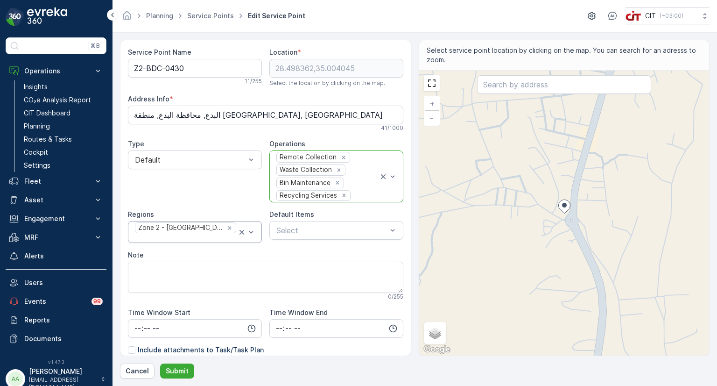
click at [232, 234] on div at bounding box center [185, 238] width 103 height 8
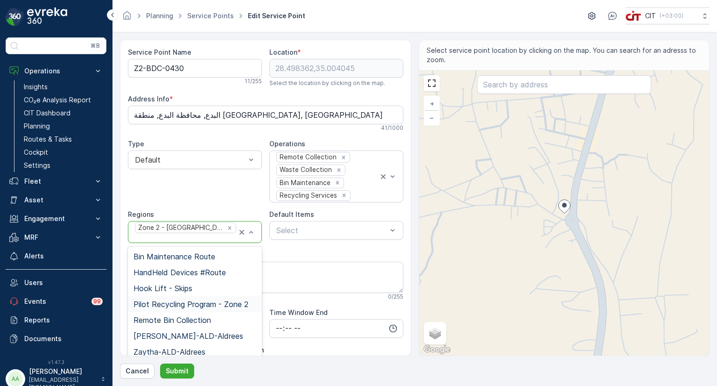
click at [189, 302] on span "Pilot Recycling Program - Zone 2" at bounding box center [191, 304] width 115 height 8
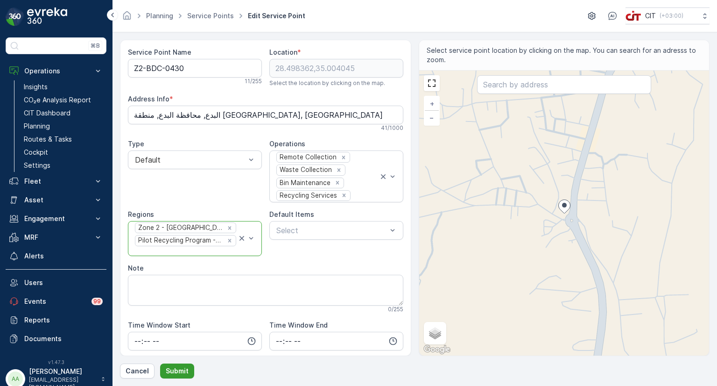
click at [169, 370] on p "Submit" at bounding box center [177, 370] width 23 height 9
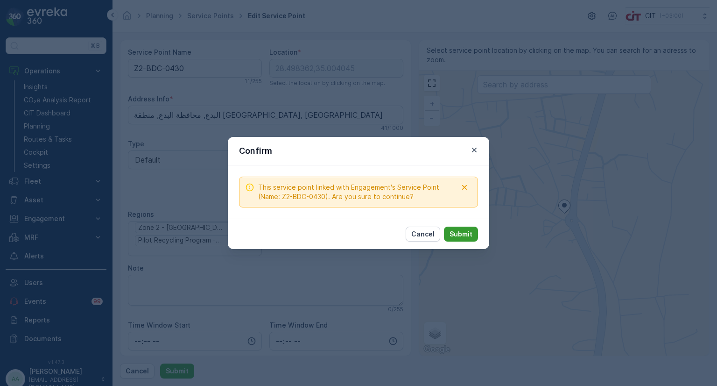
click at [458, 226] on button "Submit" at bounding box center [461, 233] width 34 height 15
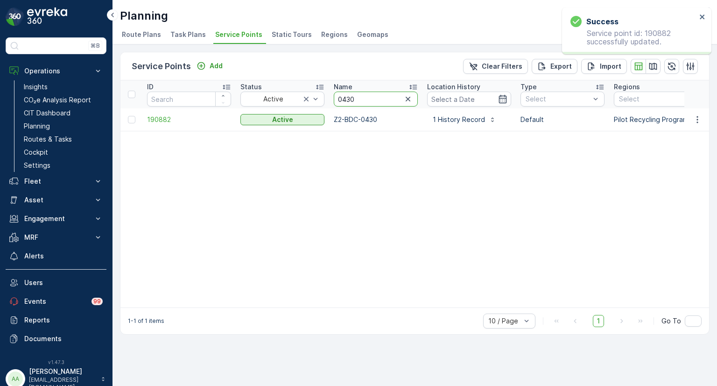
drag, startPoint x: 362, startPoint y: 98, endPoint x: 334, endPoint y: 100, distance: 28.1
click at [334, 100] on input "0430" at bounding box center [376, 98] width 84 height 15
type input "2674"
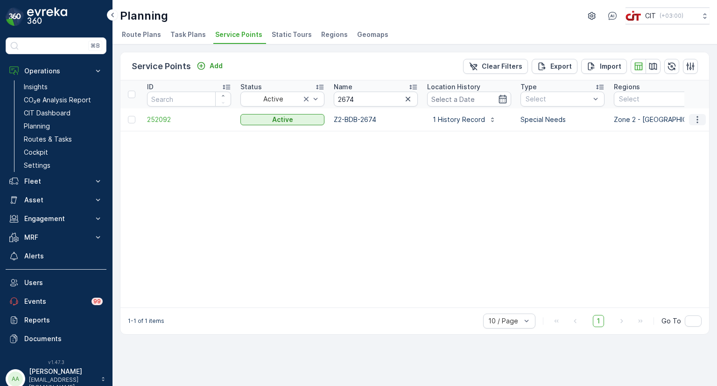
click at [698, 120] on icon "button" at bounding box center [697, 119] width 9 height 9
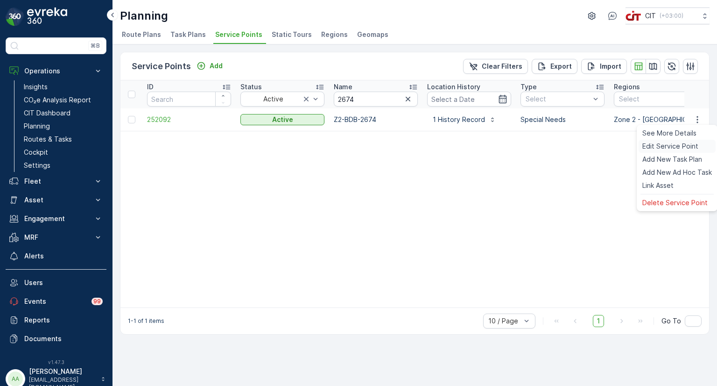
click at [675, 144] on span "Edit Service Point" at bounding box center [670, 145] width 56 height 9
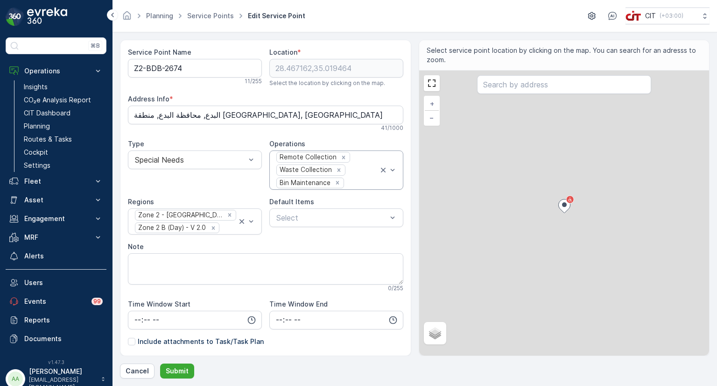
click at [349, 172] on div "Remote Collection Waste Collection Bin Maintenance" at bounding box center [326, 170] width 103 height 38
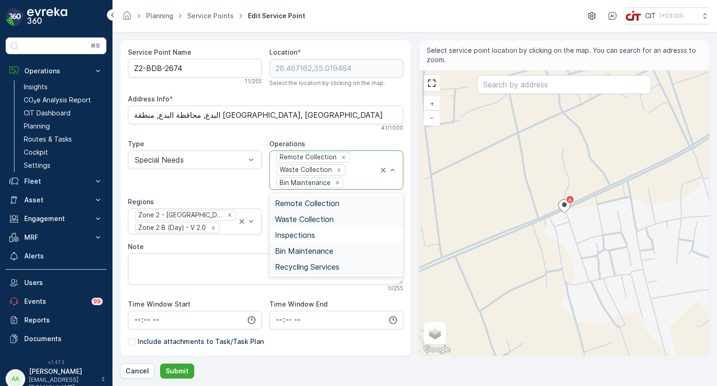
click at [290, 264] on span "Recycling Services" at bounding box center [307, 266] width 64 height 8
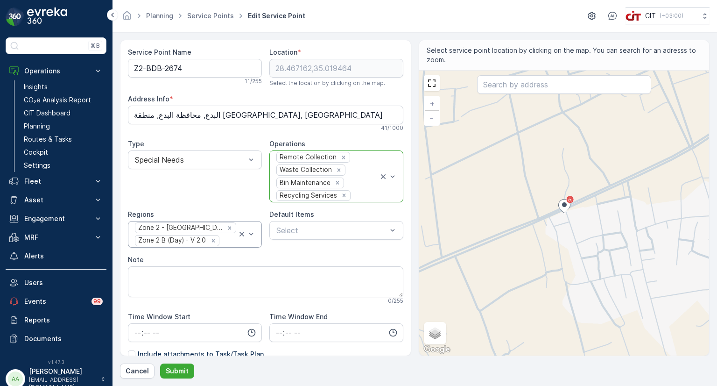
click at [224, 237] on div at bounding box center [228, 240] width 17 height 8
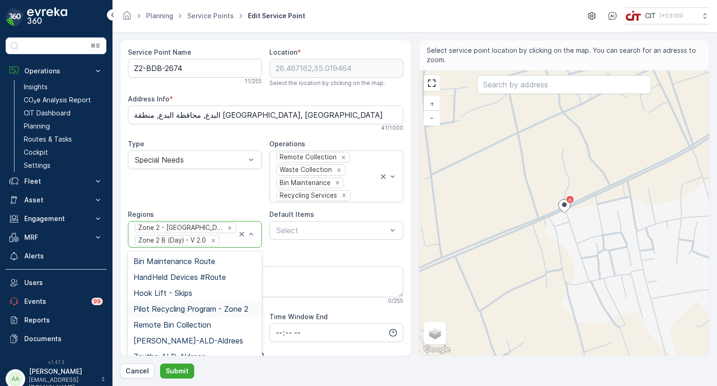
click at [176, 309] on span "Pilot Recycling Program - Zone 2" at bounding box center [191, 308] width 115 height 8
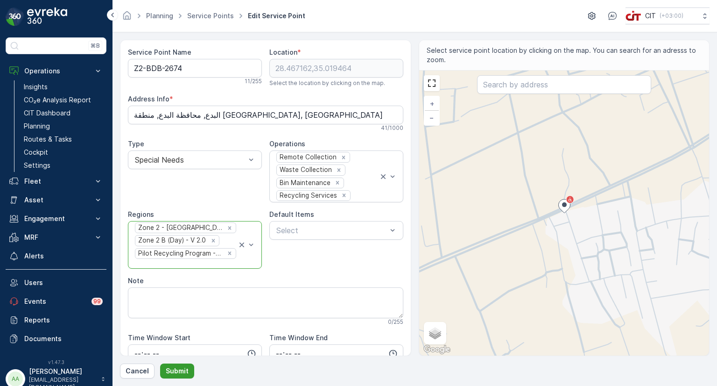
click at [170, 367] on p "Submit" at bounding box center [177, 370] width 23 height 9
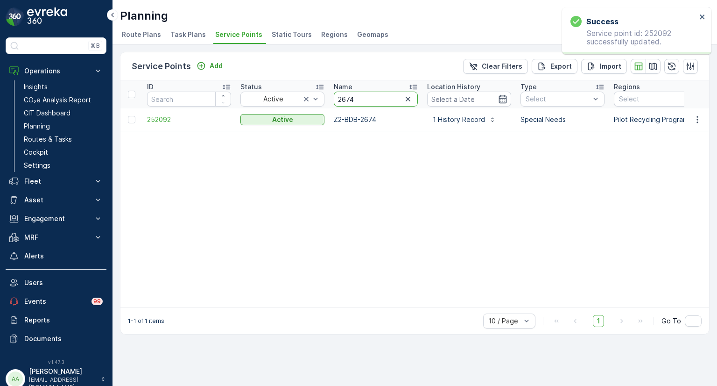
drag, startPoint x: 355, startPoint y: 99, endPoint x: 331, endPoint y: 99, distance: 23.3
click at [331, 99] on th "Name 2674" at bounding box center [375, 94] width 93 height 28
type input "5845"
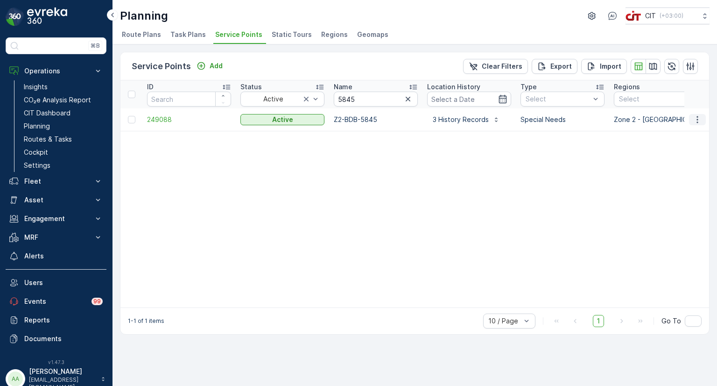
click at [696, 121] on icon "button" at bounding box center [697, 119] width 9 height 9
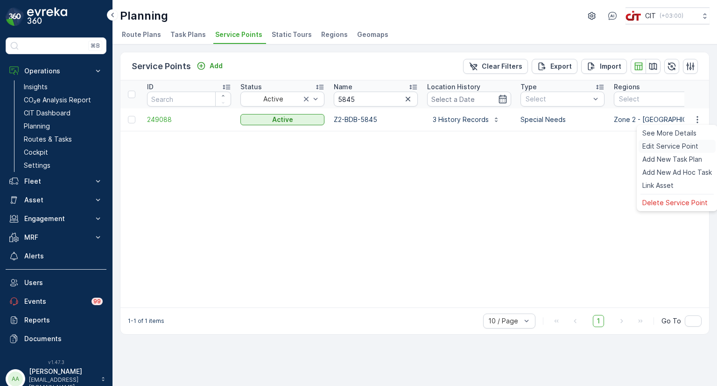
click at [666, 148] on span "Edit Service Point" at bounding box center [670, 145] width 56 height 9
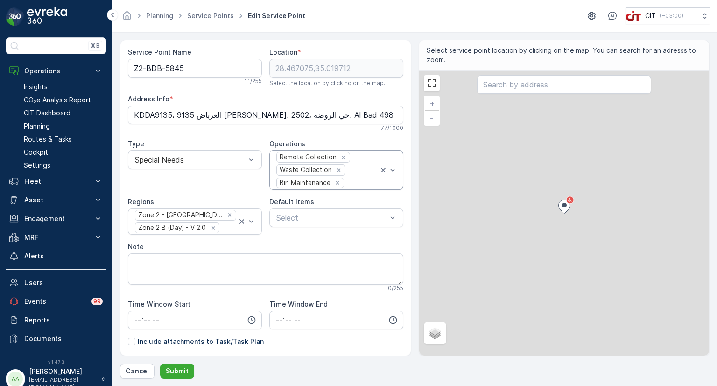
click at [352, 178] on div at bounding box center [362, 182] width 34 height 8
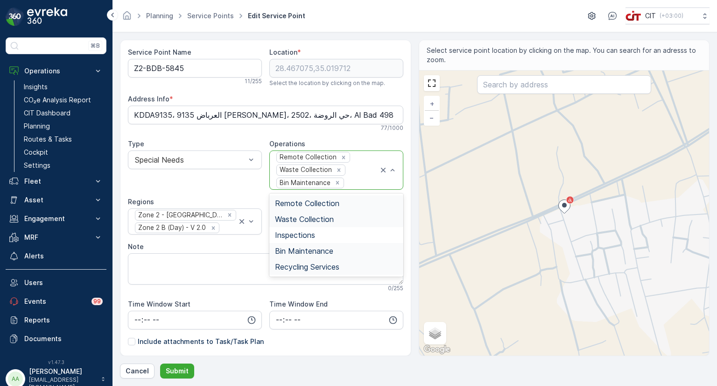
click at [306, 263] on span "Recycling Services" at bounding box center [307, 266] width 64 height 8
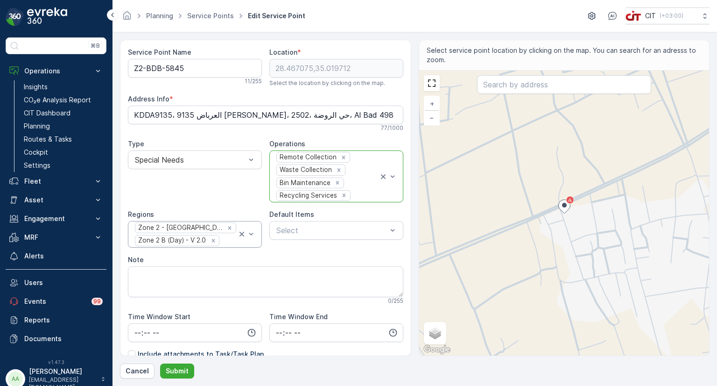
click at [222, 239] on div at bounding box center [228, 240] width 17 height 8
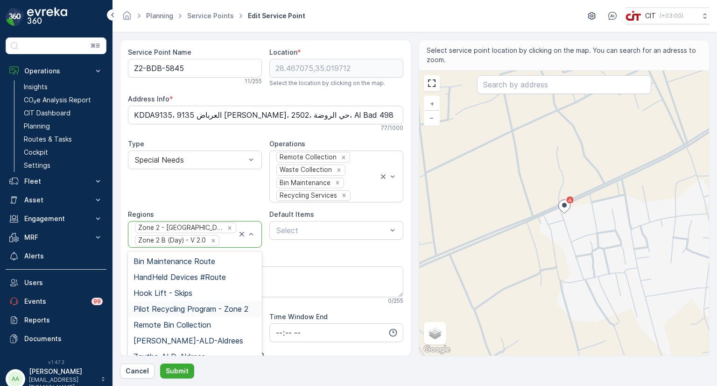
click at [160, 309] on span "Pilot Recycling Program - Zone 2" at bounding box center [191, 308] width 115 height 8
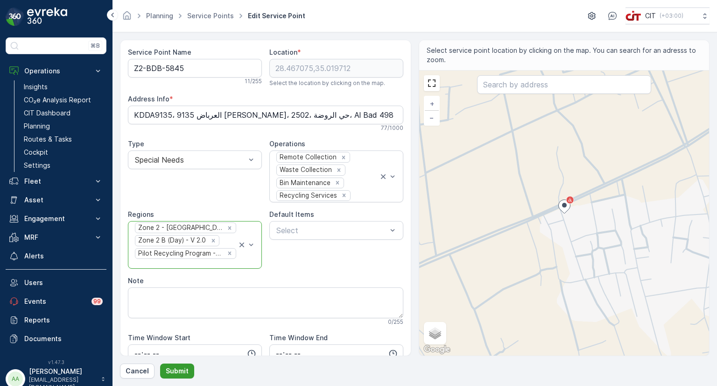
click at [177, 365] on button "Submit" at bounding box center [177, 370] width 34 height 15
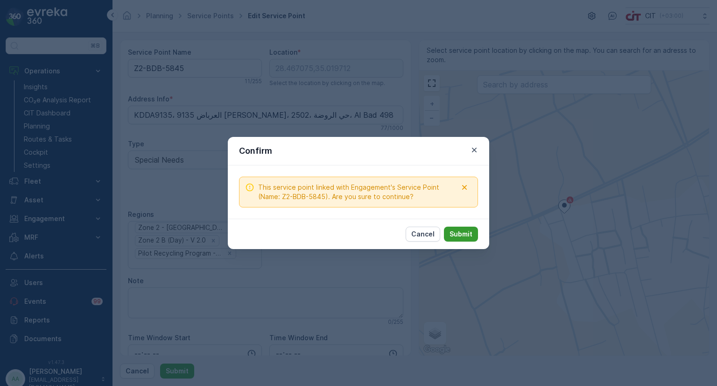
click at [470, 234] on p "Submit" at bounding box center [461, 233] width 23 height 9
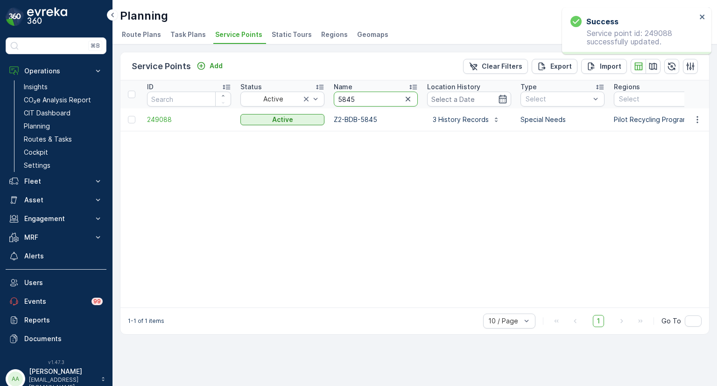
drag, startPoint x: 360, startPoint y: 98, endPoint x: 329, endPoint y: 98, distance: 31.7
type input "0953"
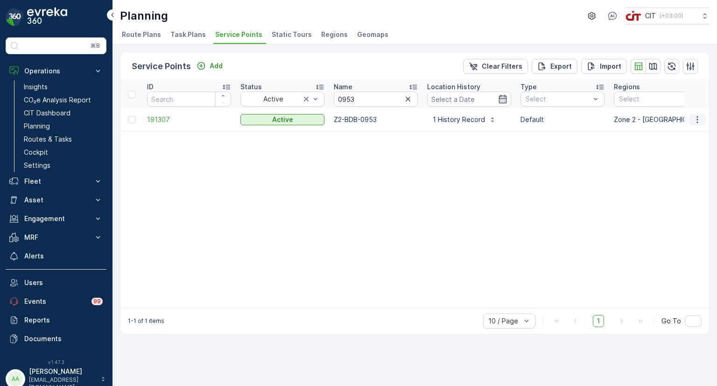
click at [695, 118] on icon "button" at bounding box center [697, 119] width 9 height 9
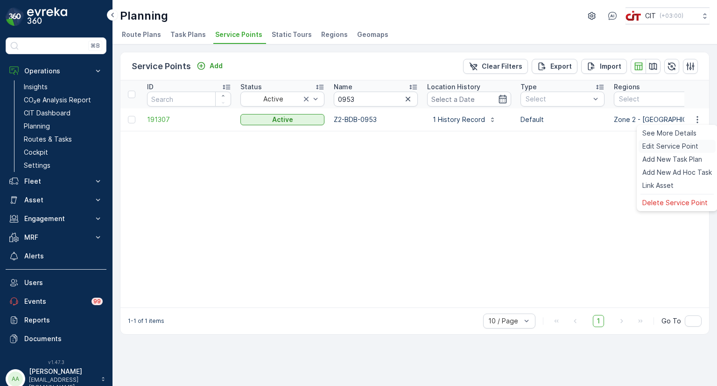
click at [675, 148] on span "Edit Service Point" at bounding box center [670, 145] width 56 height 9
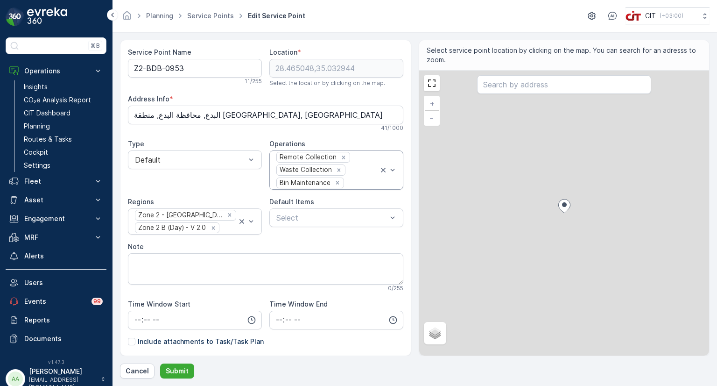
click at [355, 169] on div "Remote Collection Waste Collection Bin Maintenance" at bounding box center [326, 170] width 103 height 38
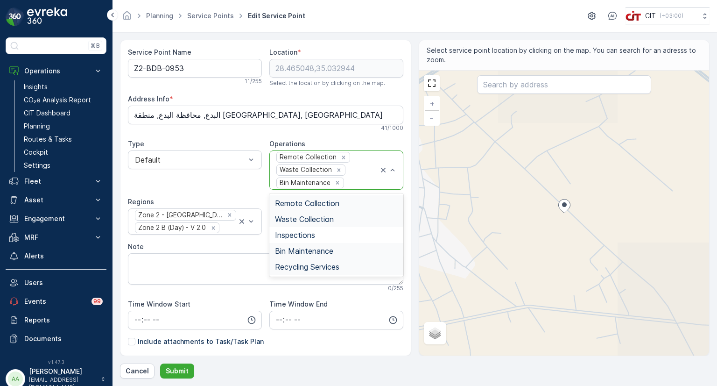
click at [305, 265] on span "Recycling Services" at bounding box center [307, 266] width 64 height 8
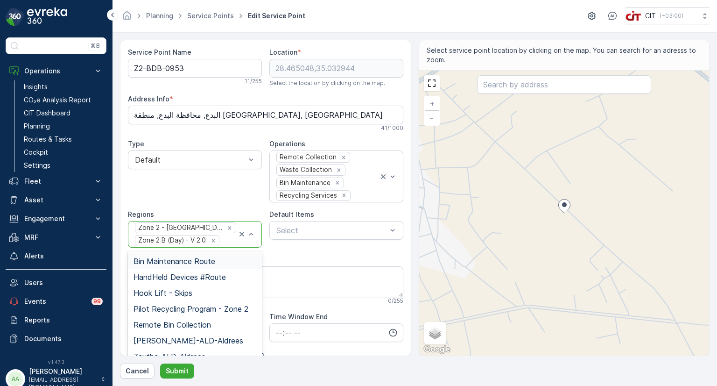
drag, startPoint x: 227, startPoint y: 233, endPoint x: 228, endPoint y: 238, distance: 4.8
click at [227, 233] on div "Zone 2 - [GEOGRAPHIC_DATA]-Area B Zone 2 B (Day) - V 2.0" at bounding box center [185, 234] width 103 height 26
click at [183, 309] on span "Pilot Recycling Program - Zone 2" at bounding box center [191, 308] width 115 height 8
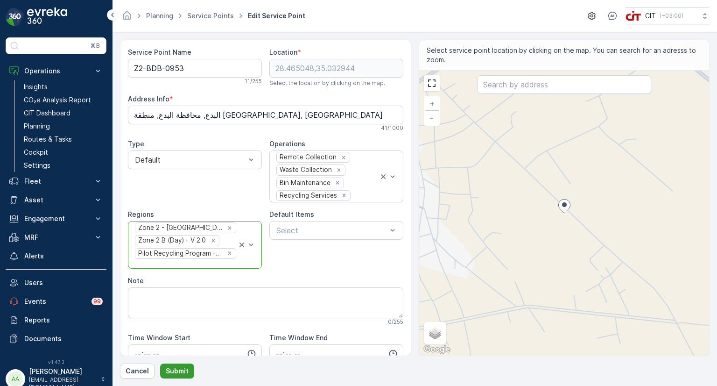
click at [176, 375] on button "Submit" at bounding box center [177, 370] width 34 height 15
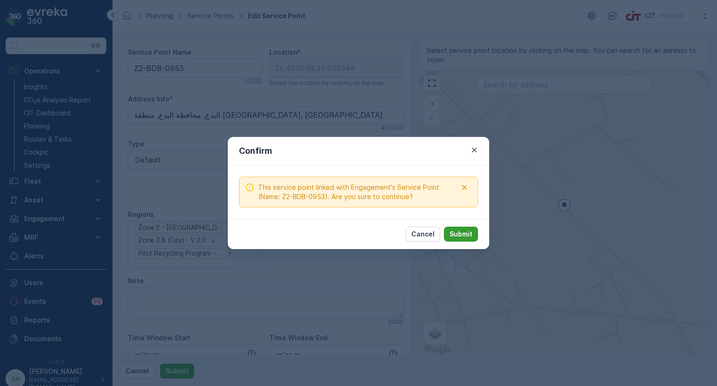
click at [463, 233] on p "Submit" at bounding box center [461, 233] width 23 height 9
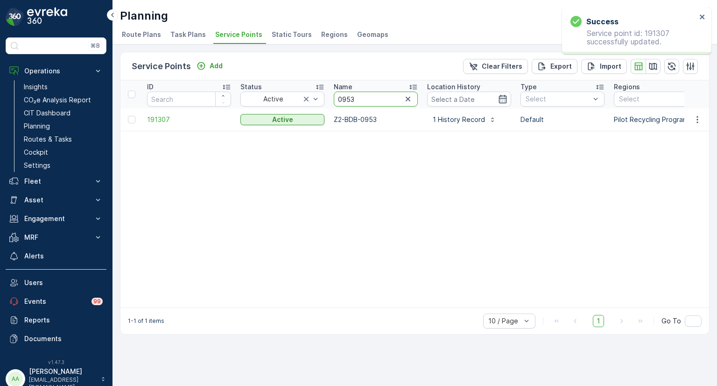
drag, startPoint x: 360, startPoint y: 99, endPoint x: 330, endPoint y: 101, distance: 30.4
click at [330, 101] on th "Name 0953" at bounding box center [375, 94] width 93 height 28
type input "0918"
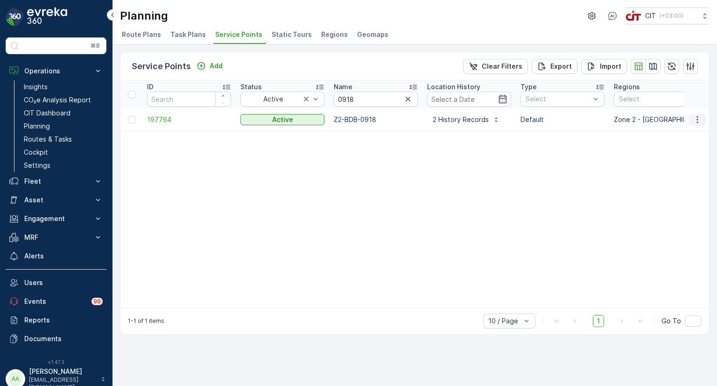
click at [700, 119] on icon "button" at bounding box center [697, 119] width 9 height 9
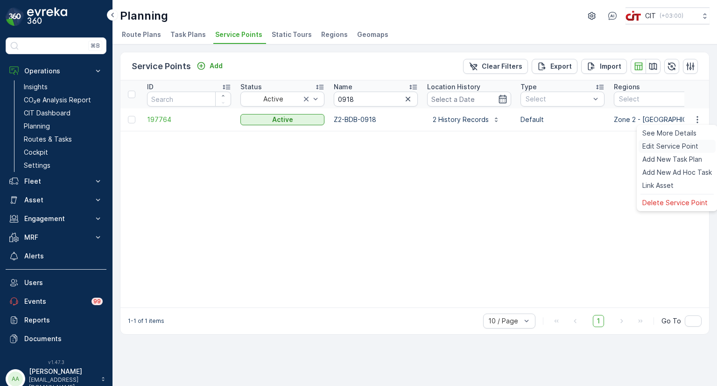
click at [674, 144] on span "Edit Service Point" at bounding box center [670, 145] width 56 height 9
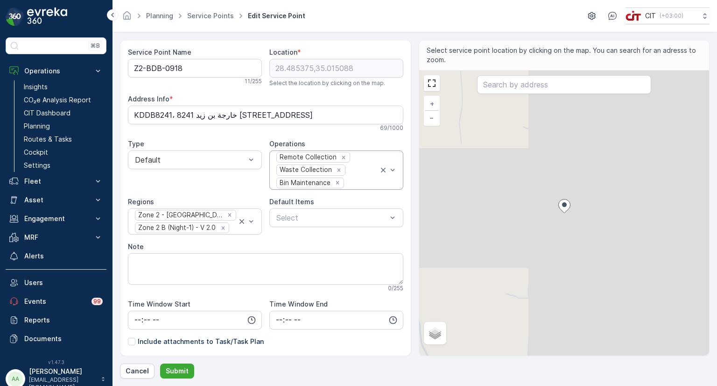
click at [351, 178] on div at bounding box center [362, 182] width 34 height 8
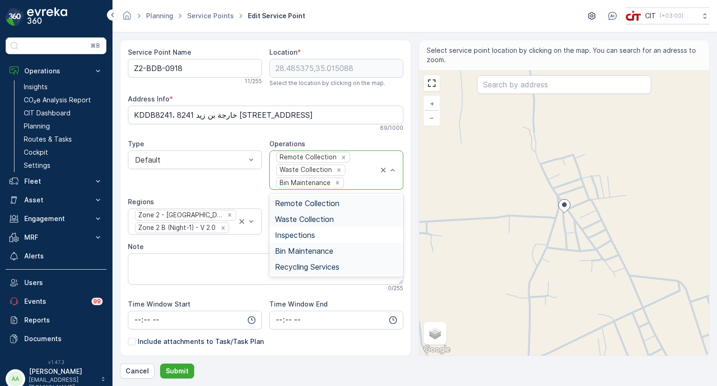
click at [302, 267] on span "Recycling Services" at bounding box center [307, 266] width 64 height 8
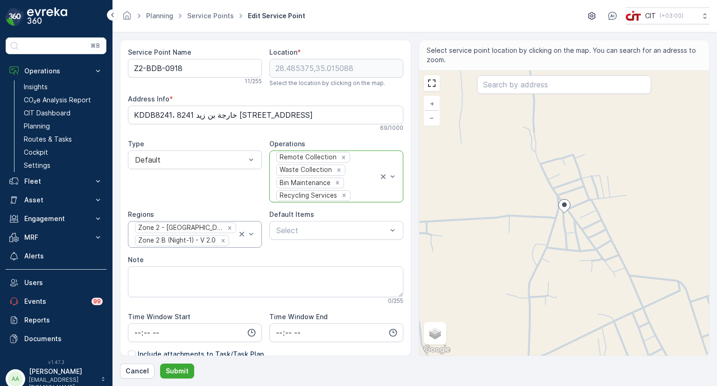
click at [237, 243] on div at bounding box center [246, 234] width 19 height 26
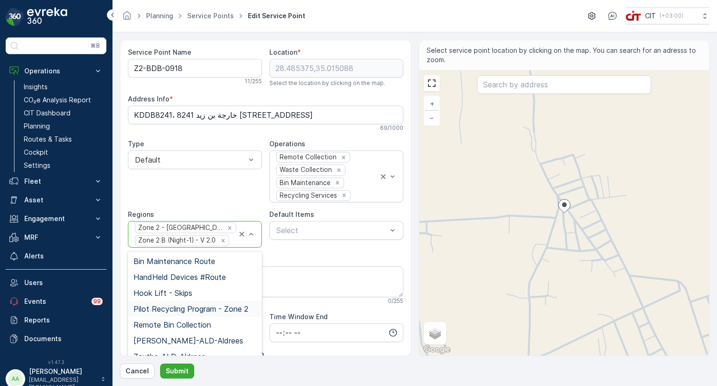
click at [165, 307] on span "Pilot Recycling Program - Zone 2" at bounding box center [191, 308] width 115 height 8
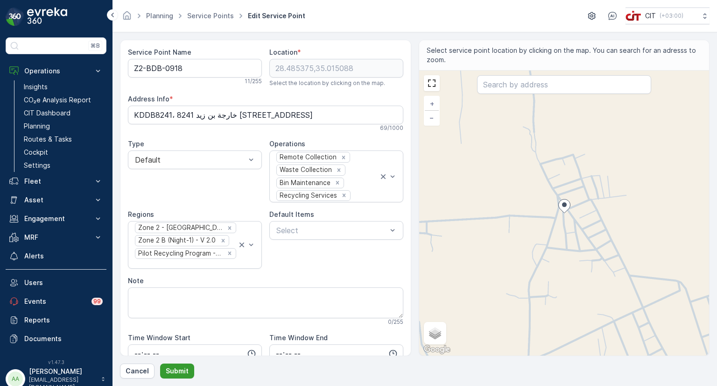
click at [177, 372] on p "Submit" at bounding box center [177, 370] width 23 height 9
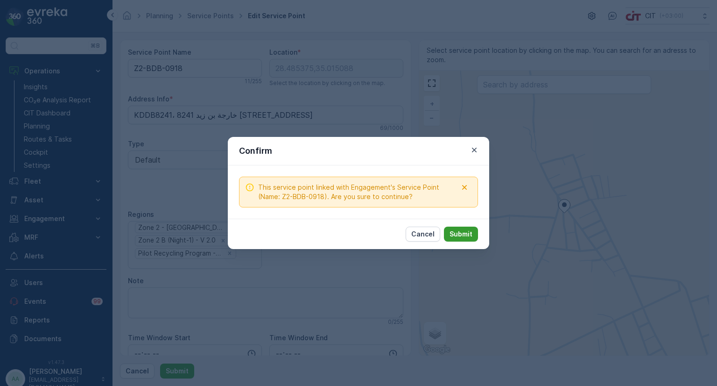
click at [462, 236] on p "Submit" at bounding box center [461, 233] width 23 height 9
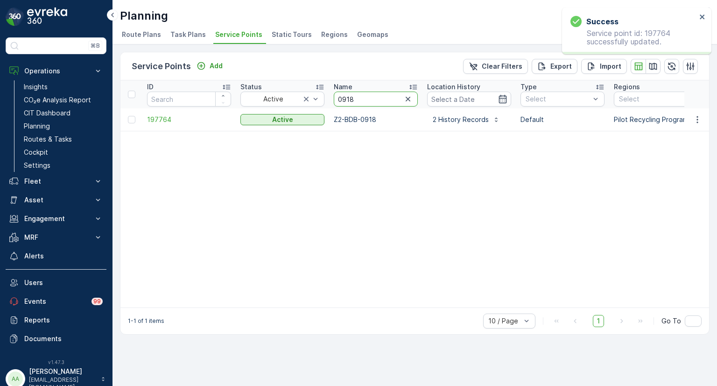
drag, startPoint x: 362, startPoint y: 103, endPoint x: 345, endPoint y: 103, distance: 16.8
click at [345, 103] on input "0918" at bounding box center [376, 98] width 84 height 15
type input "0932"
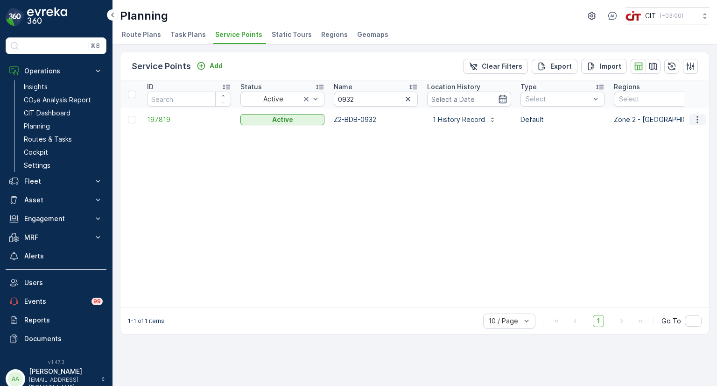
drag, startPoint x: 701, startPoint y: 117, endPoint x: 700, endPoint y: 123, distance: 6.1
click at [701, 117] on icon "button" at bounding box center [697, 119] width 9 height 9
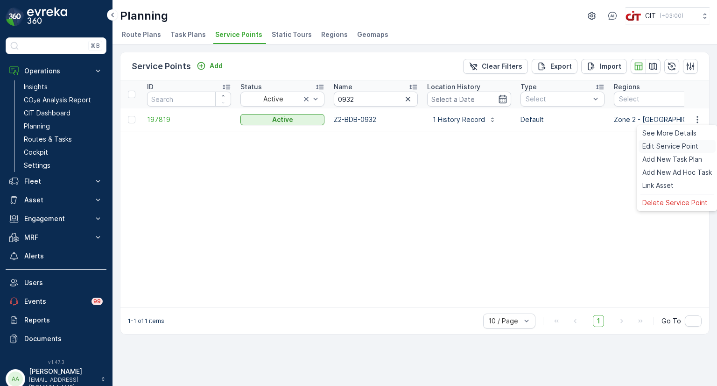
click at [671, 147] on span "Edit Service Point" at bounding box center [670, 145] width 56 height 9
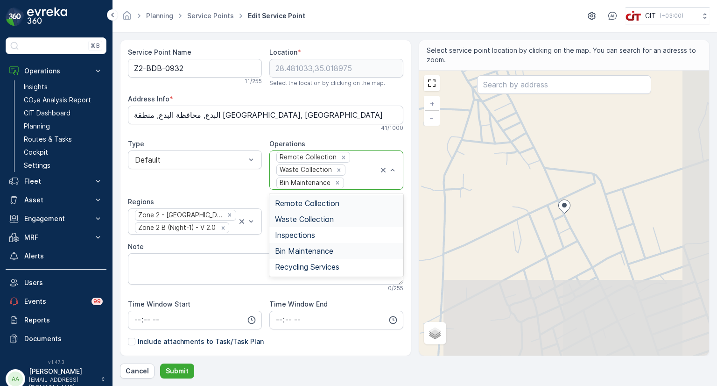
click at [359, 178] on div at bounding box center [362, 182] width 34 height 8
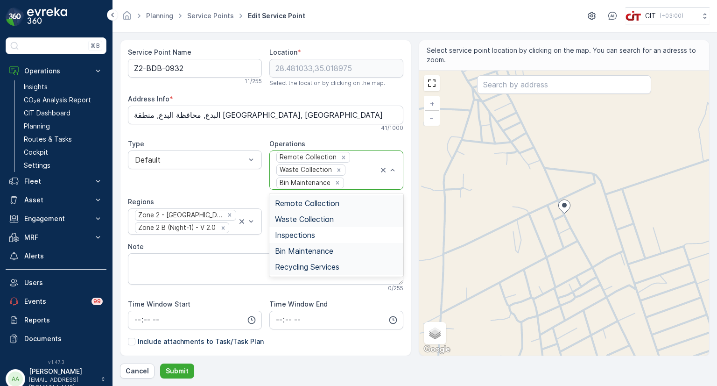
click at [289, 264] on span "Recycling Services" at bounding box center [307, 266] width 64 height 8
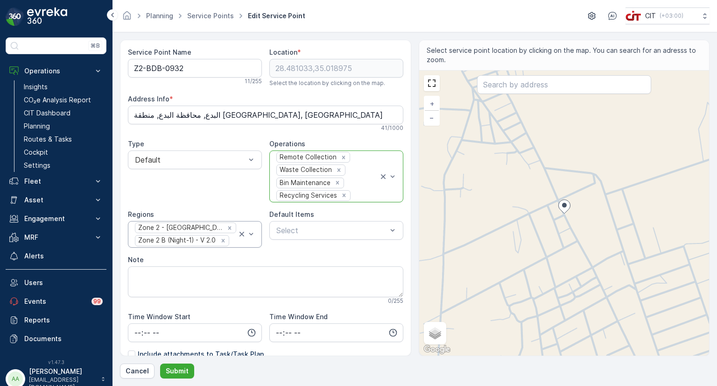
click at [233, 236] on div at bounding box center [233, 240] width 7 height 8
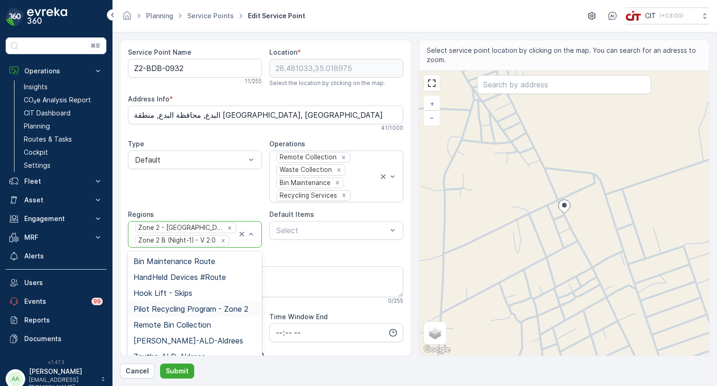
click at [170, 304] on span "Pilot Recycling Program - Zone 2" at bounding box center [191, 308] width 115 height 8
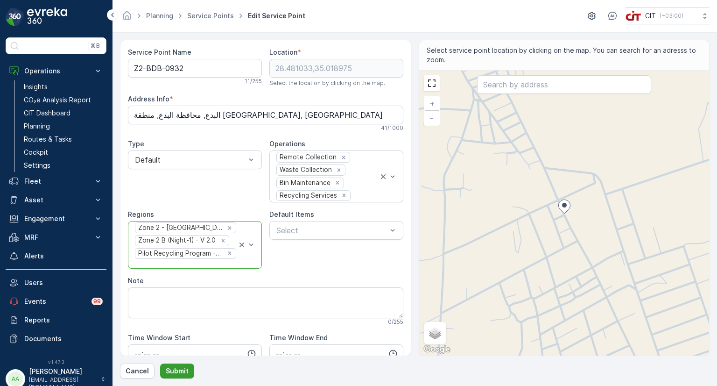
click at [176, 369] on p "Submit" at bounding box center [177, 370] width 23 height 9
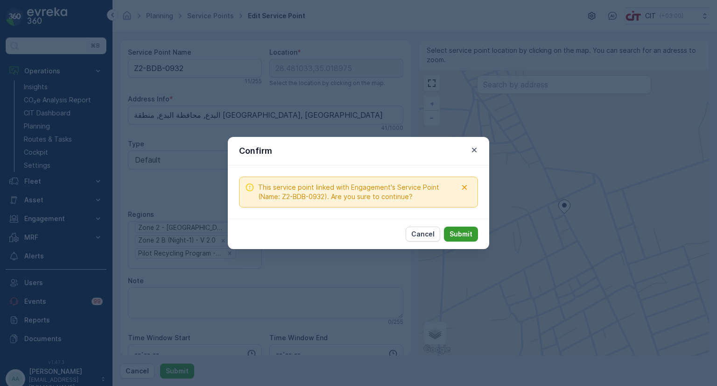
click at [460, 232] on p "Submit" at bounding box center [461, 233] width 23 height 9
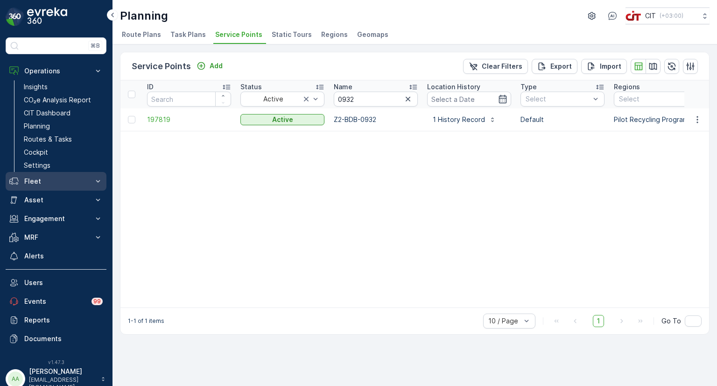
click at [50, 177] on p "Fleet" at bounding box center [55, 180] width 63 height 9
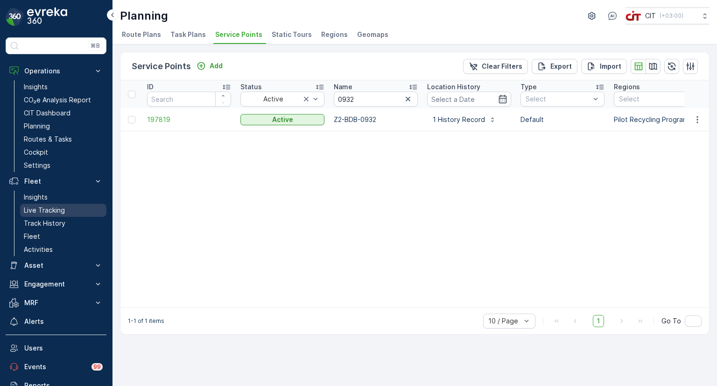
click at [45, 209] on p "Live Tracking" at bounding box center [44, 209] width 41 height 9
